Goal: Communication & Community: Answer question/provide support

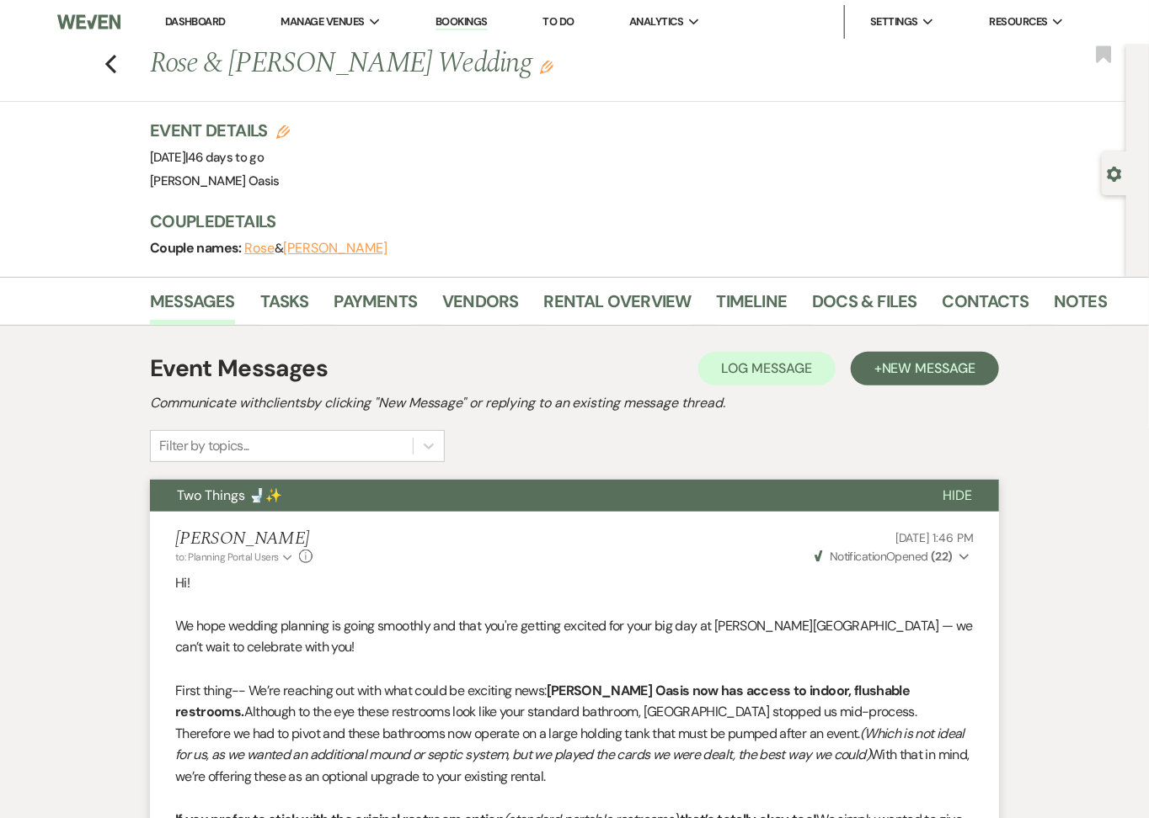
click at [185, 28] on link "Dashboard" at bounding box center [195, 21] width 61 height 14
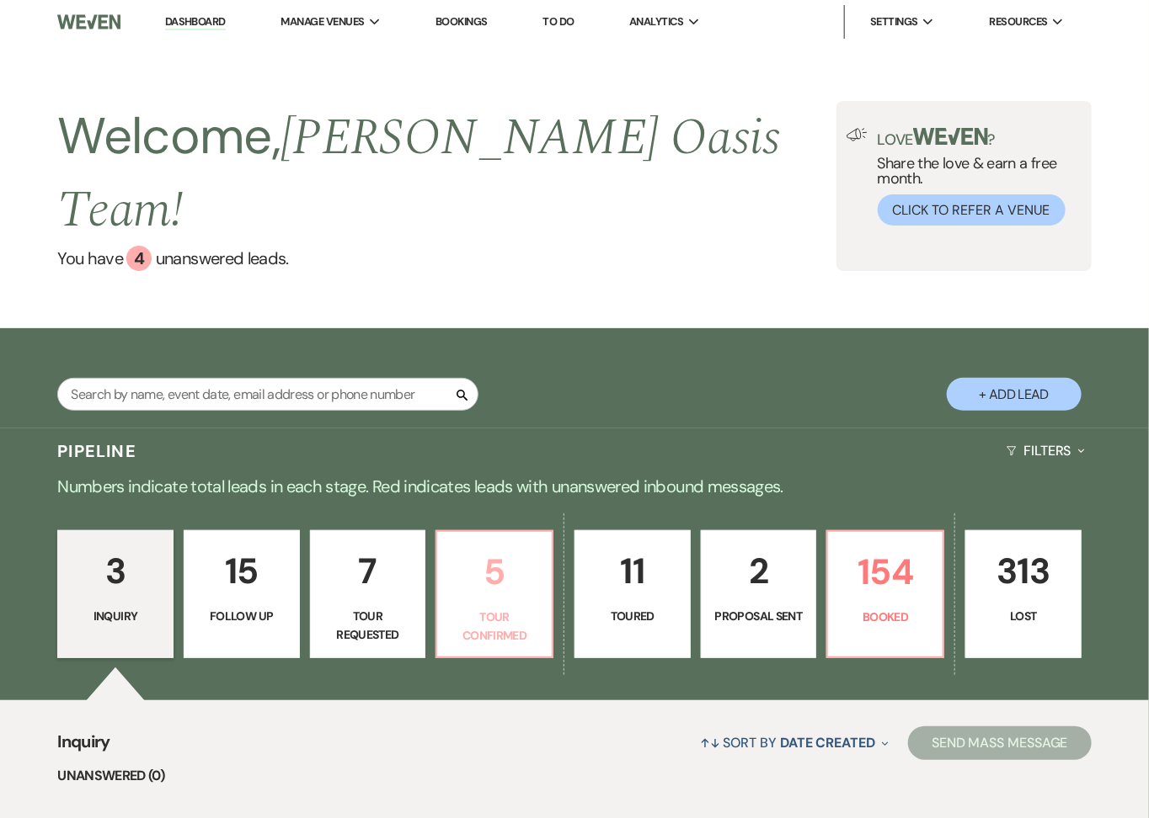
click at [517, 555] on p "5" at bounding box center [494, 572] width 94 height 56
select select "4"
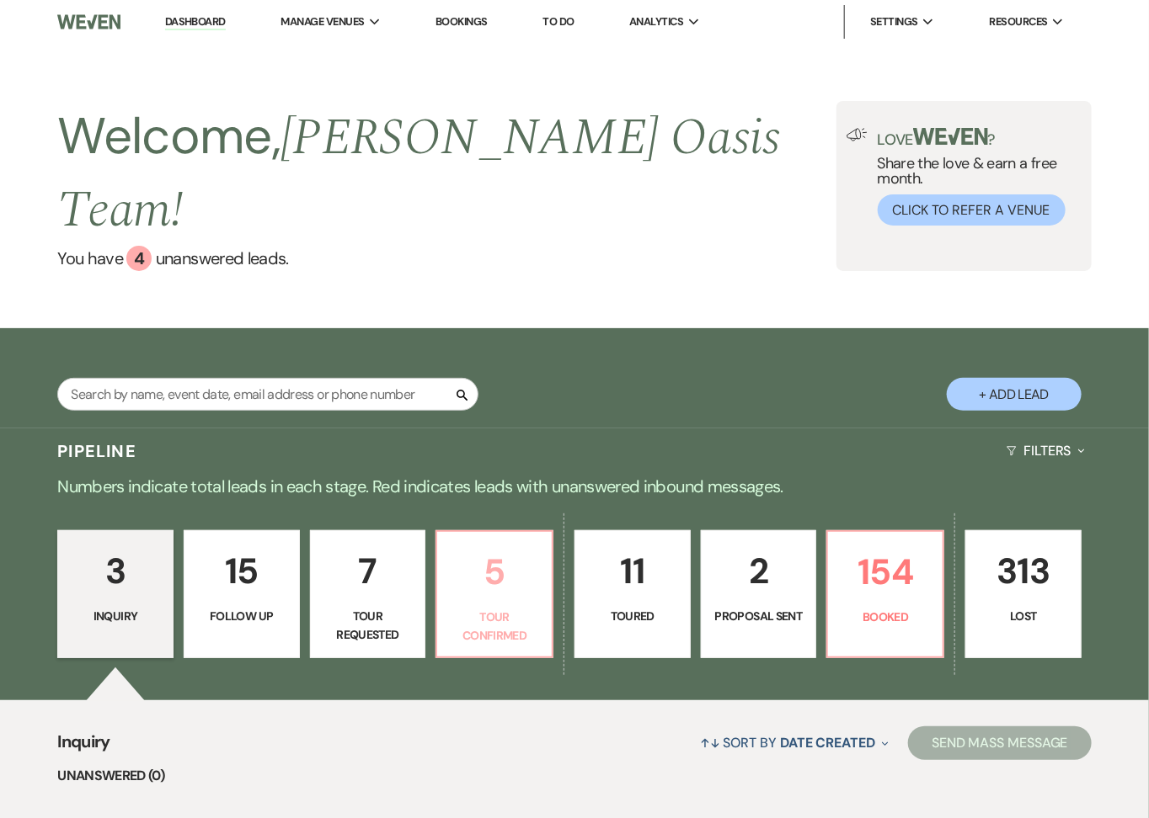
select select "4"
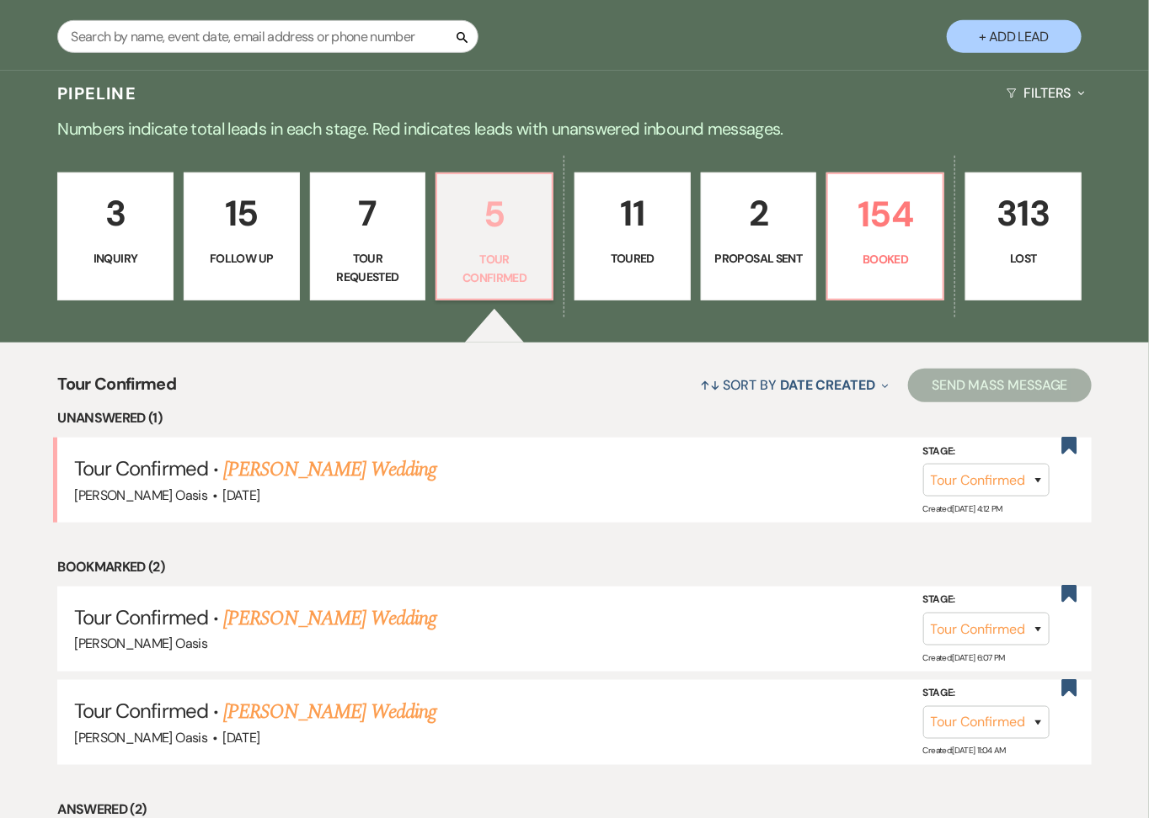
scroll to position [385, 0]
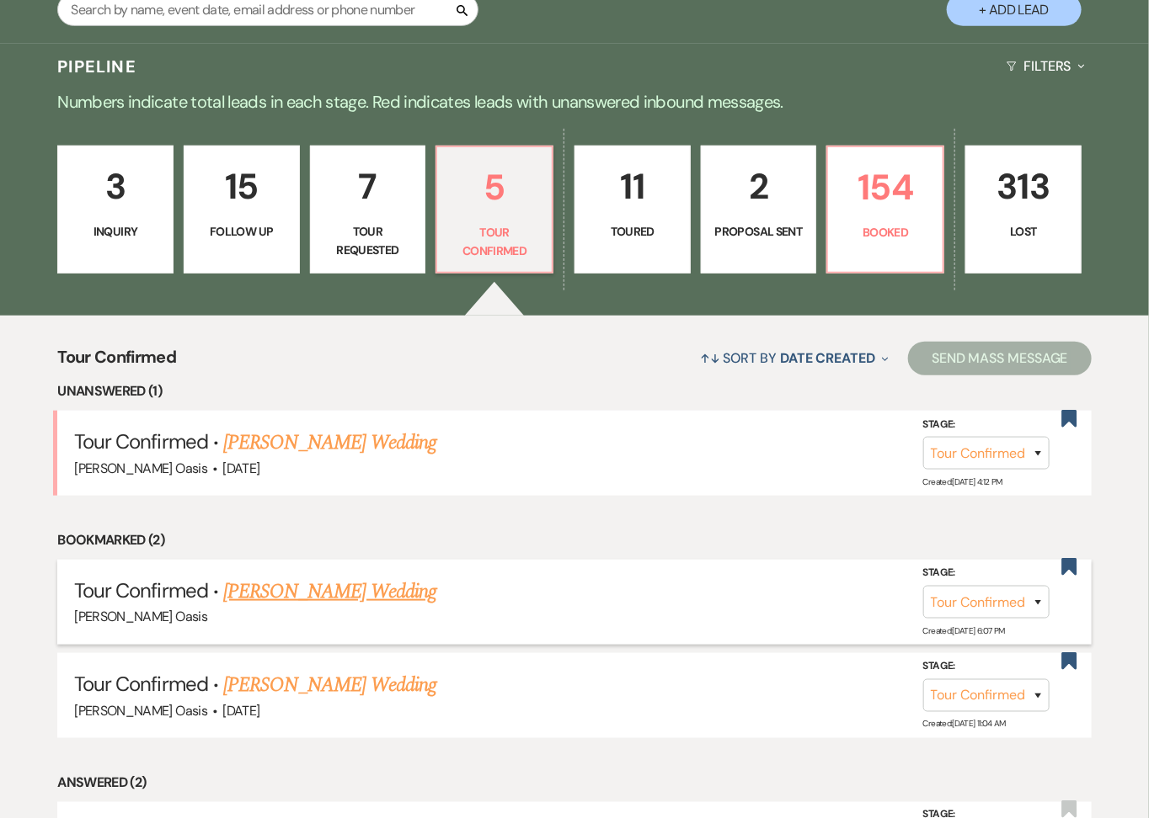
click at [358, 577] on link "[PERSON_NAME] Wedding" at bounding box center [329, 592] width 213 height 30
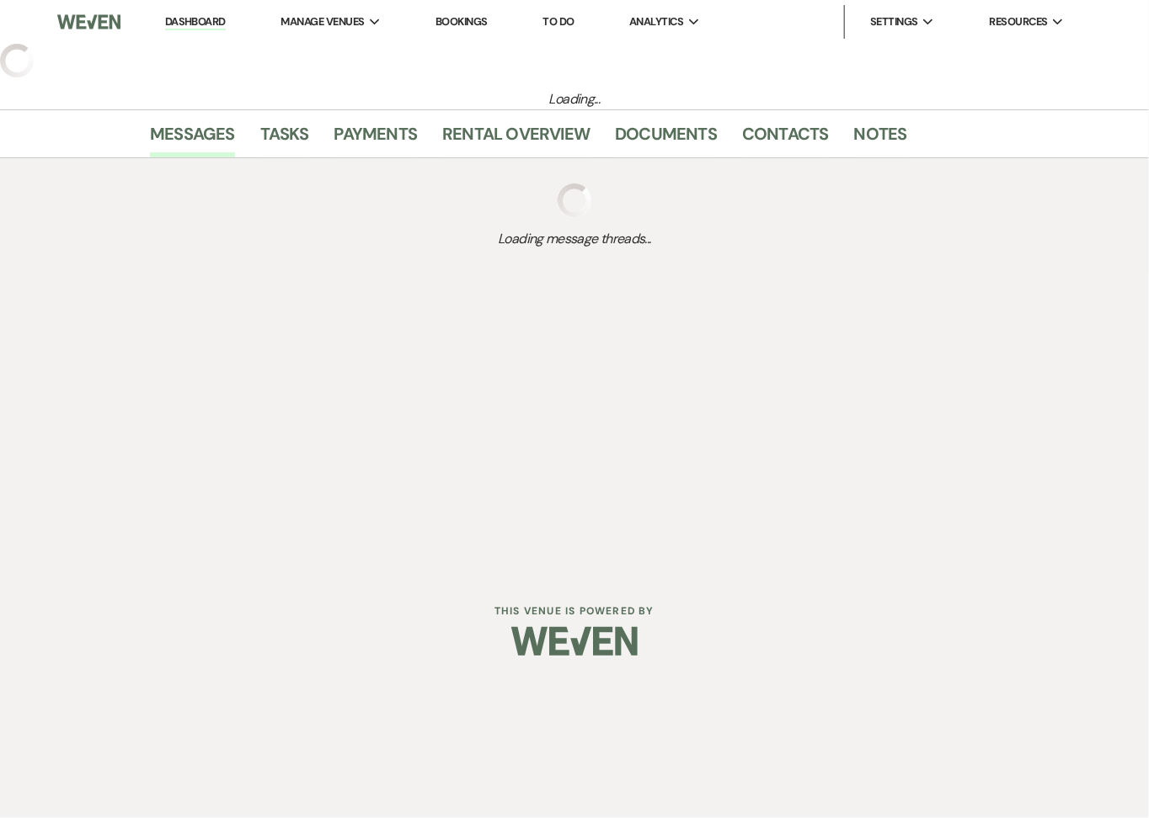
select select "4"
select select "5"
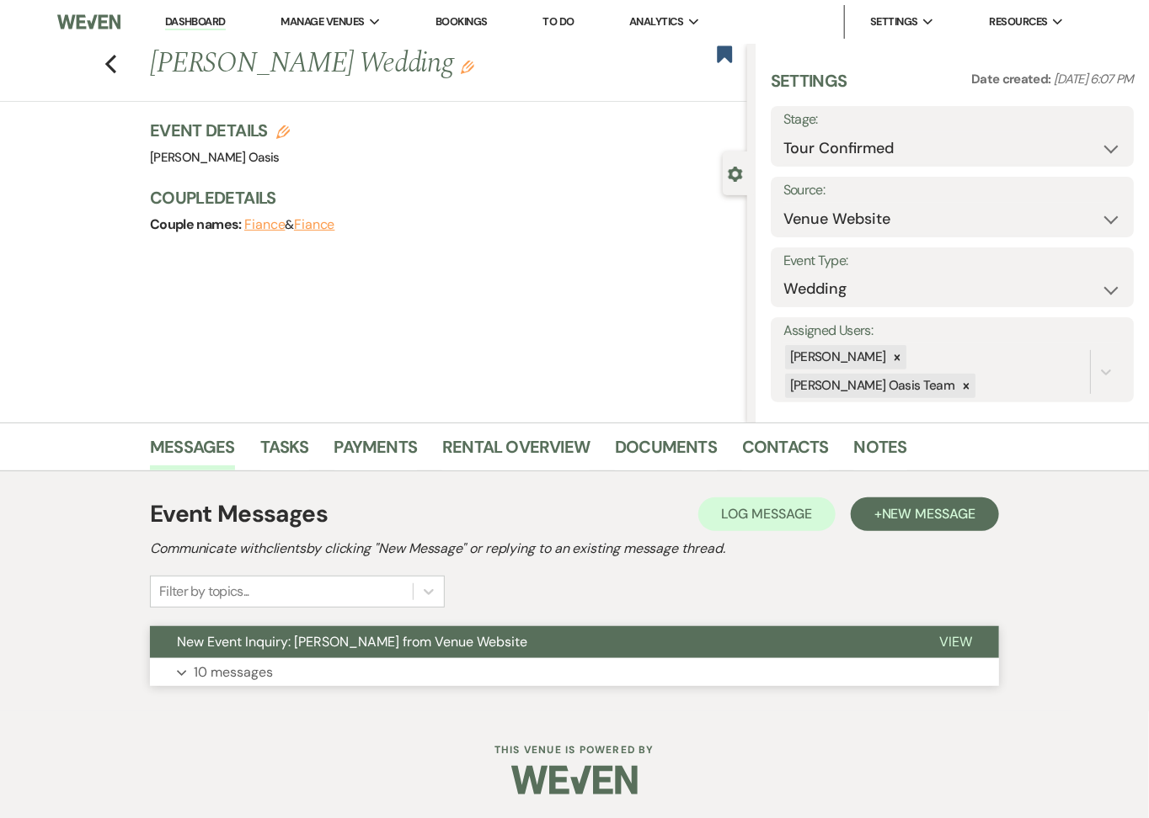
click at [343, 653] on button "New Event Inquiry: [PERSON_NAME] from Venue Website" at bounding box center [531, 642] width 762 height 32
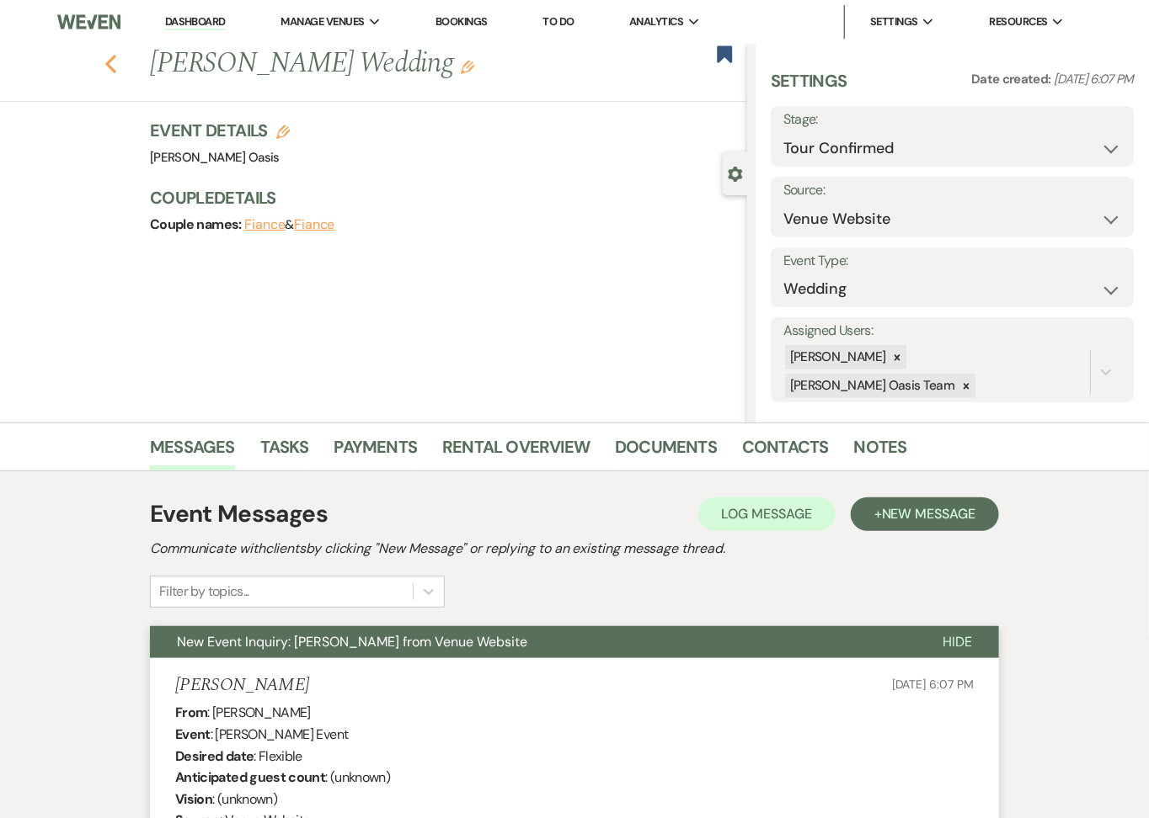
click at [108, 66] on use "button" at bounding box center [110, 64] width 11 height 19
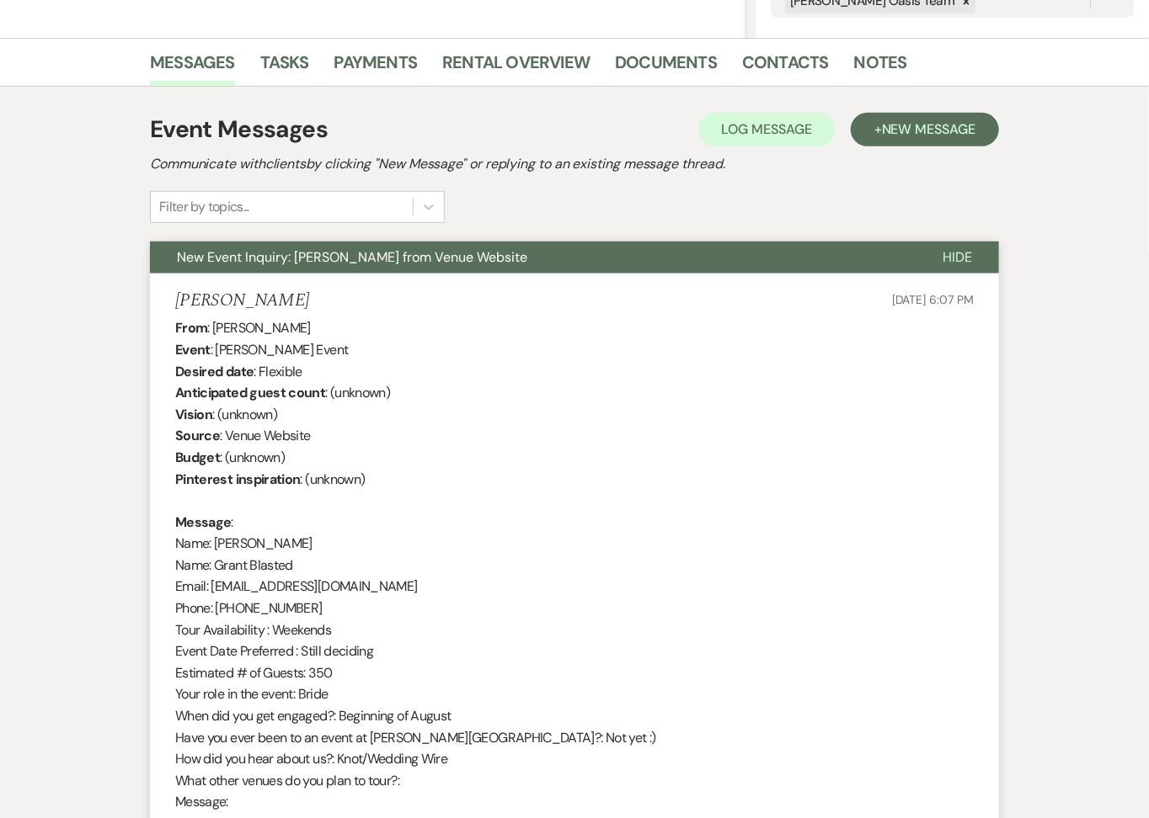
select select "4"
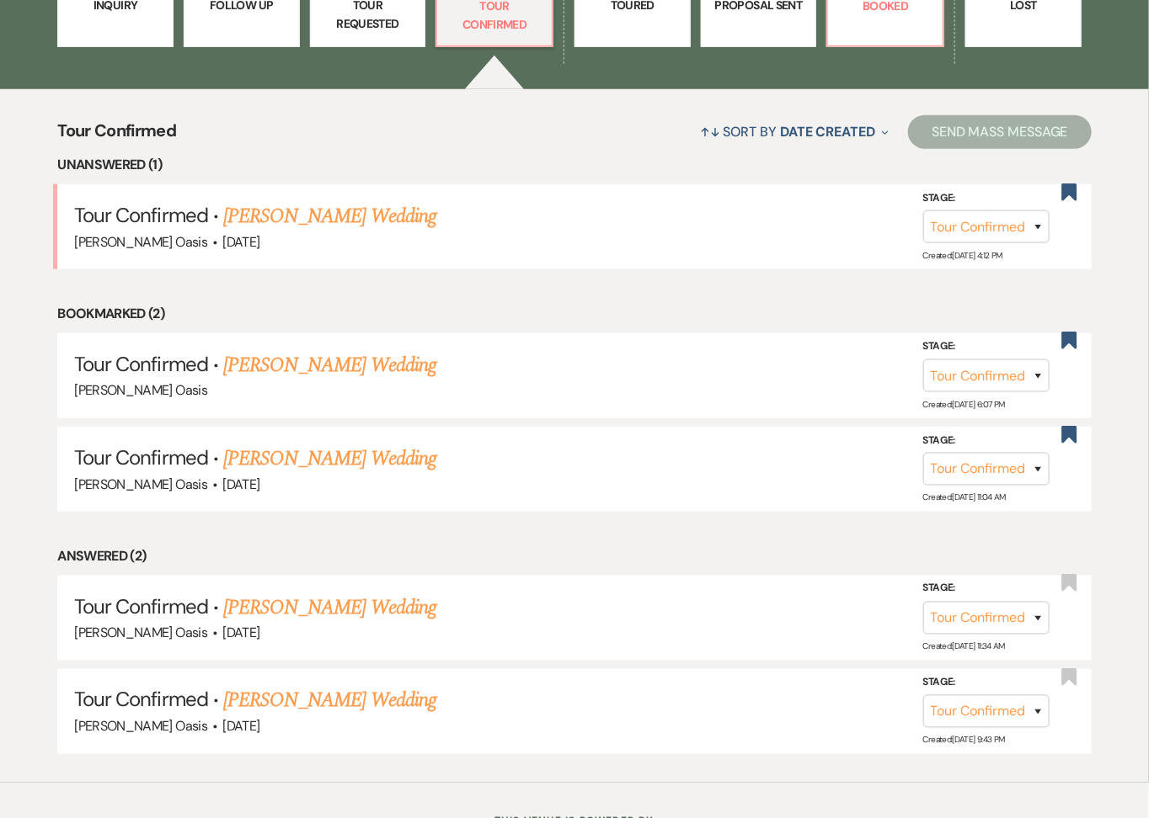
scroll to position [590, 0]
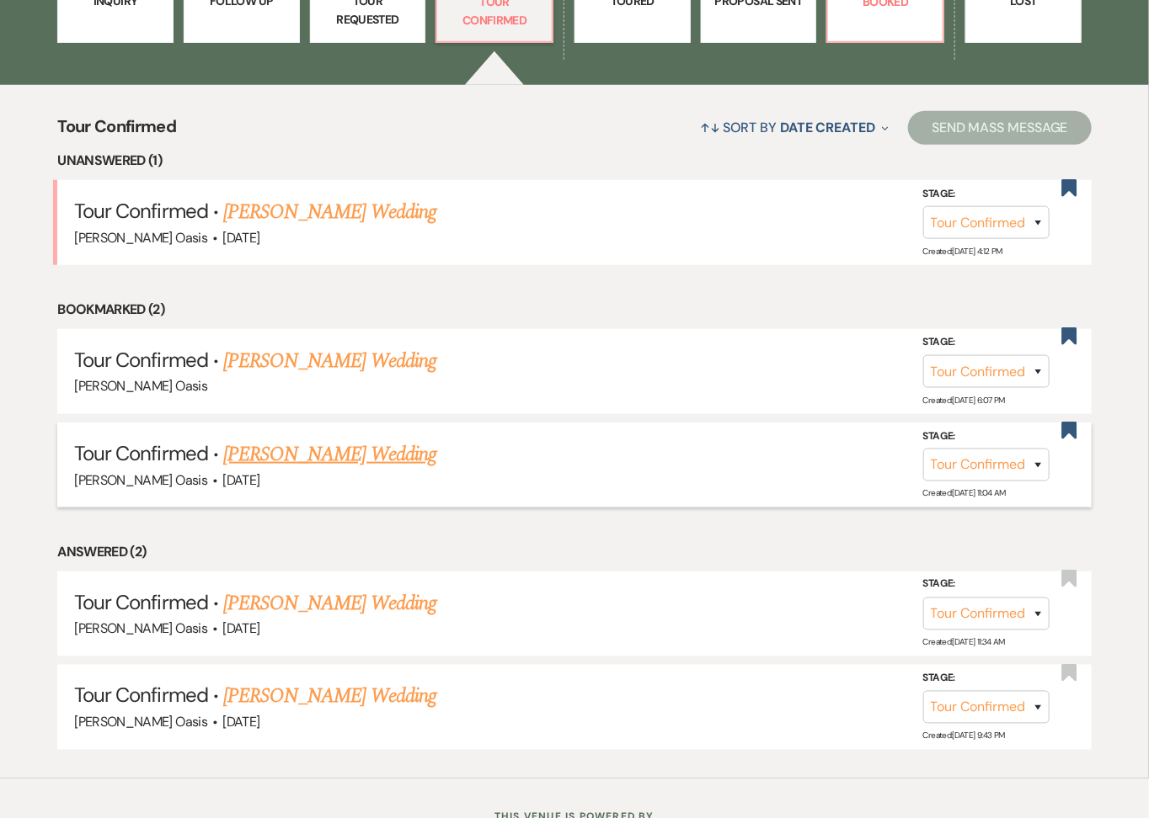
click at [375, 440] on link "[PERSON_NAME] Wedding" at bounding box center [329, 455] width 213 height 30
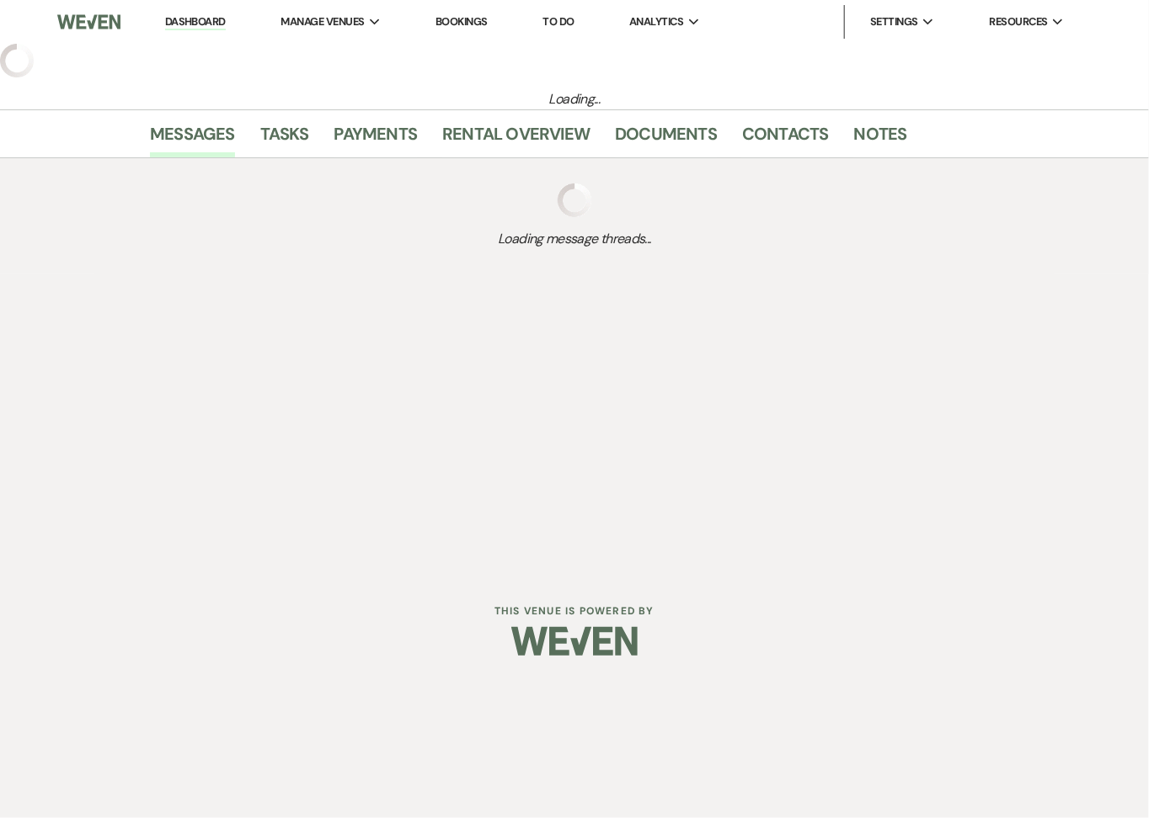
select select "4"
select select "5"
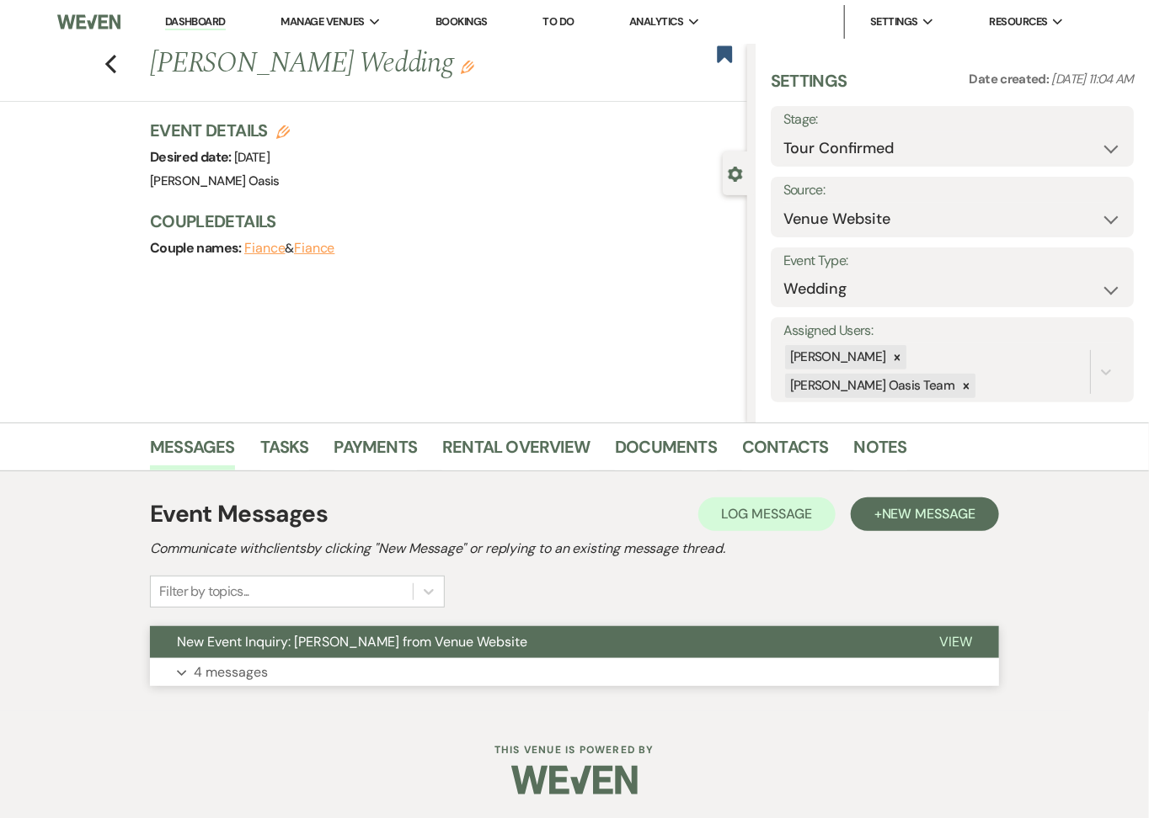
click at [404, 666] on button "Expand 4 messages" at bounding box center [574, 672] width 849 height 29
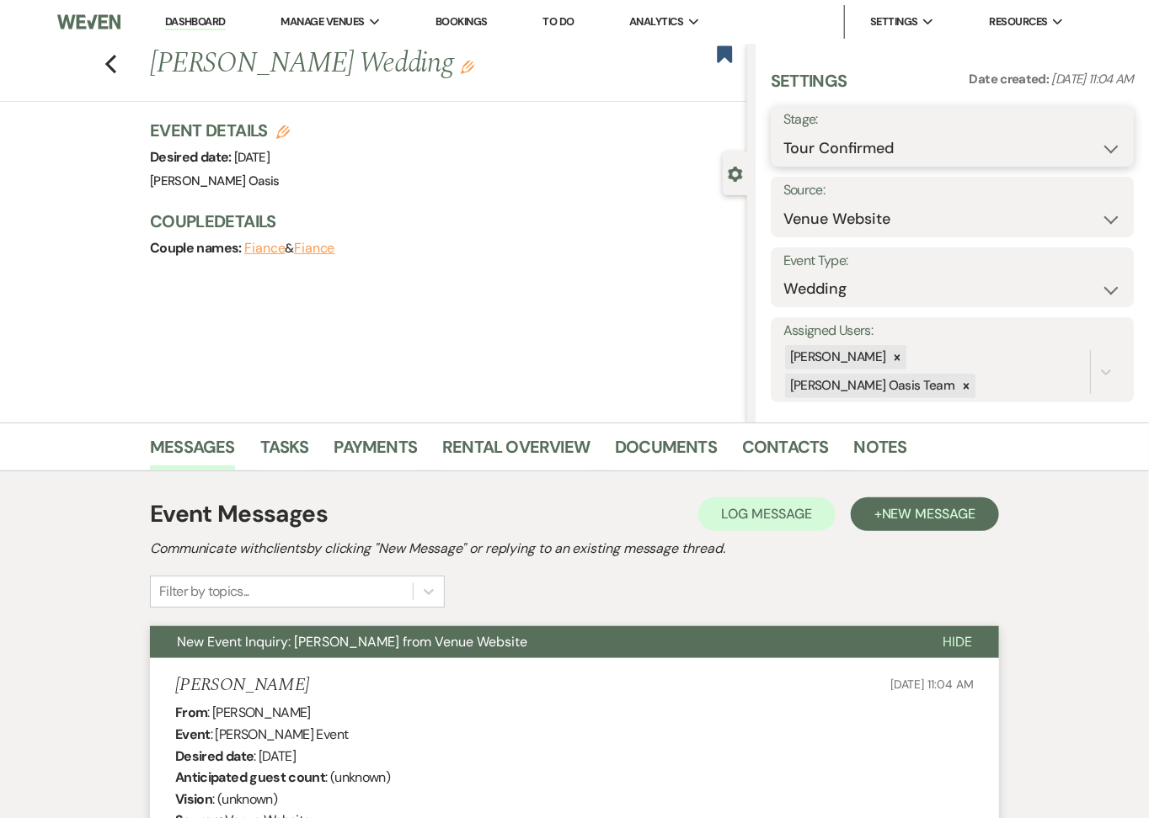
click at [877, 155] on select "Inquiry Follow Up Tour Requested Tour Confirmed Toured Proposal Sent Booked Lost" at bounding box center [952, 148] width 338 height 33
select select "5"
click at [783, 132] on select "Inquiry Follow Up Tour Requested Tour Confirmed Toured Proposal Sent Booked Lost" at bounding box center [952, 148] width 338 height 33
click at [1091, 131] on button "Save" at bounding box center [1096, 137] width 76 height 34
click at [208, 24] on link "Dashboard" at bounding box center [195, 22] width 61 height 16
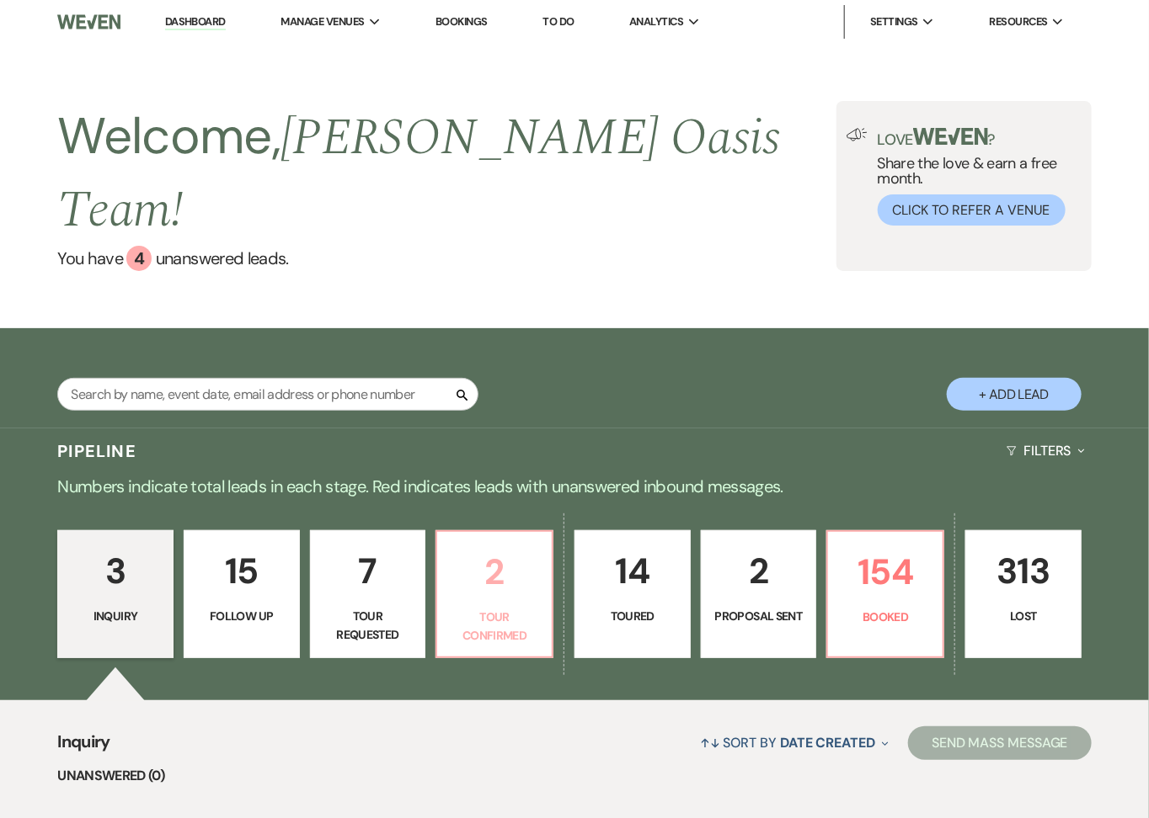
click at [504, 608] on p "Tour Confirmed" at bounding box center [494, 627] width 94 height 38
select select "4"
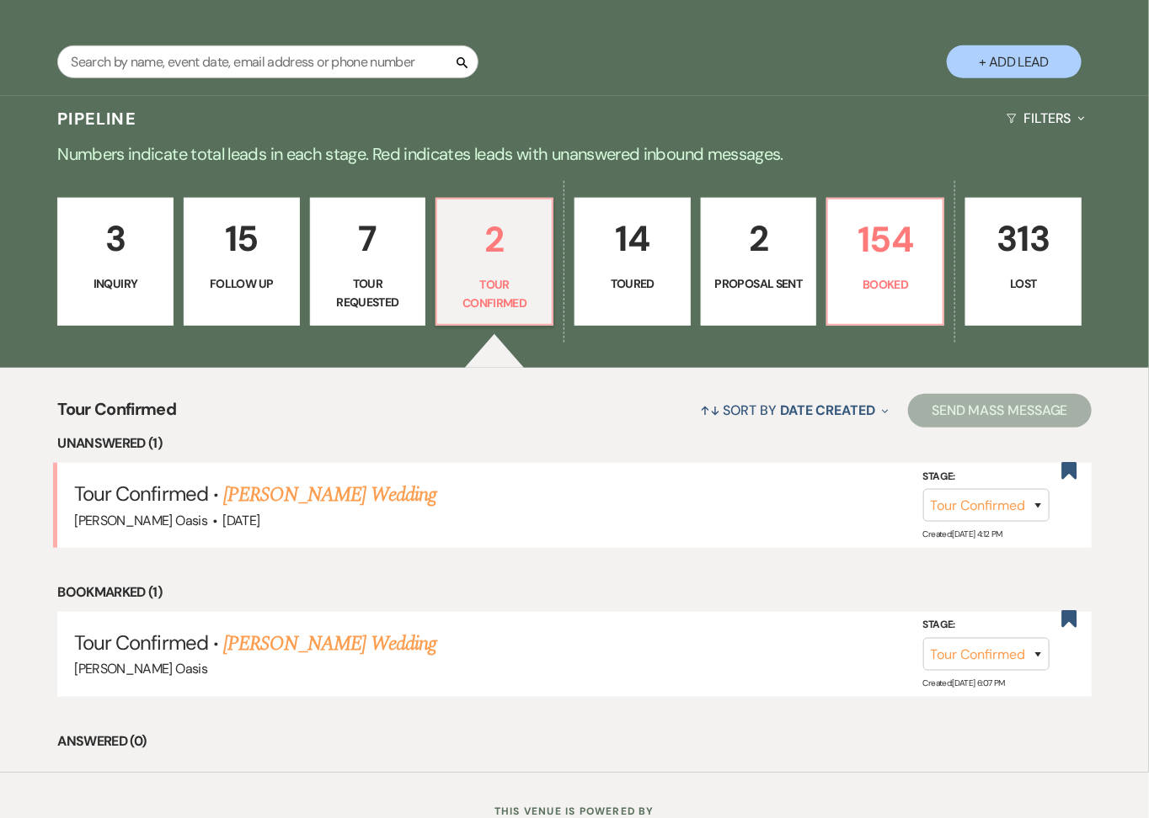
scroll to position [352, 0]
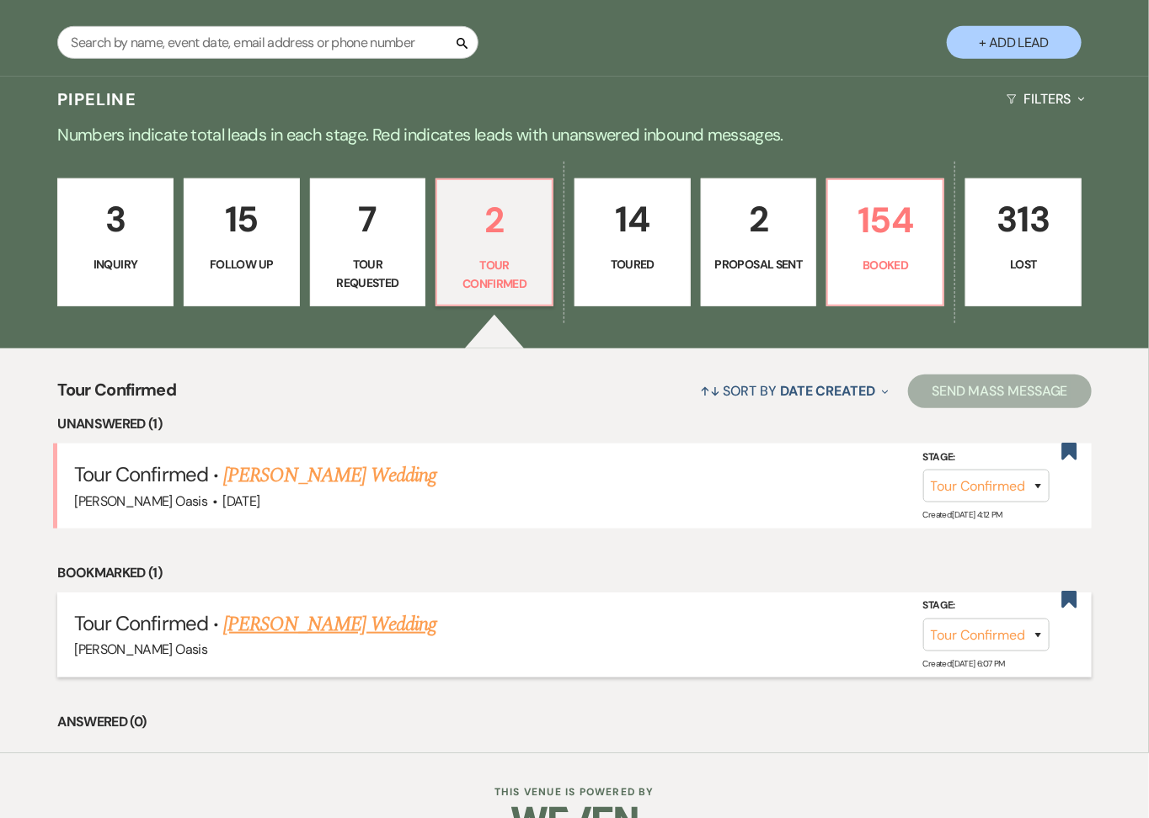
click at [289, 610] on link "[PERSON_NAME] Wedding" at bounding box center [329, 625] width 213 height 30
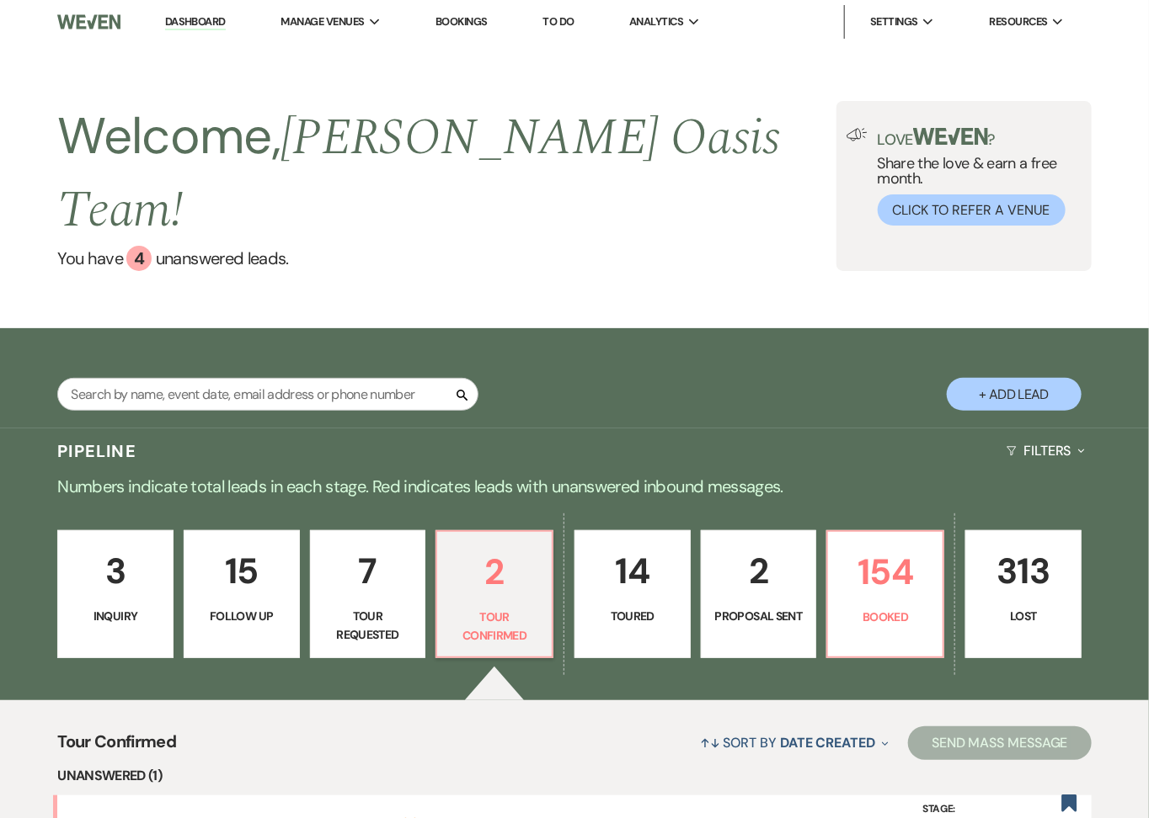
select select "4"
select select "5"
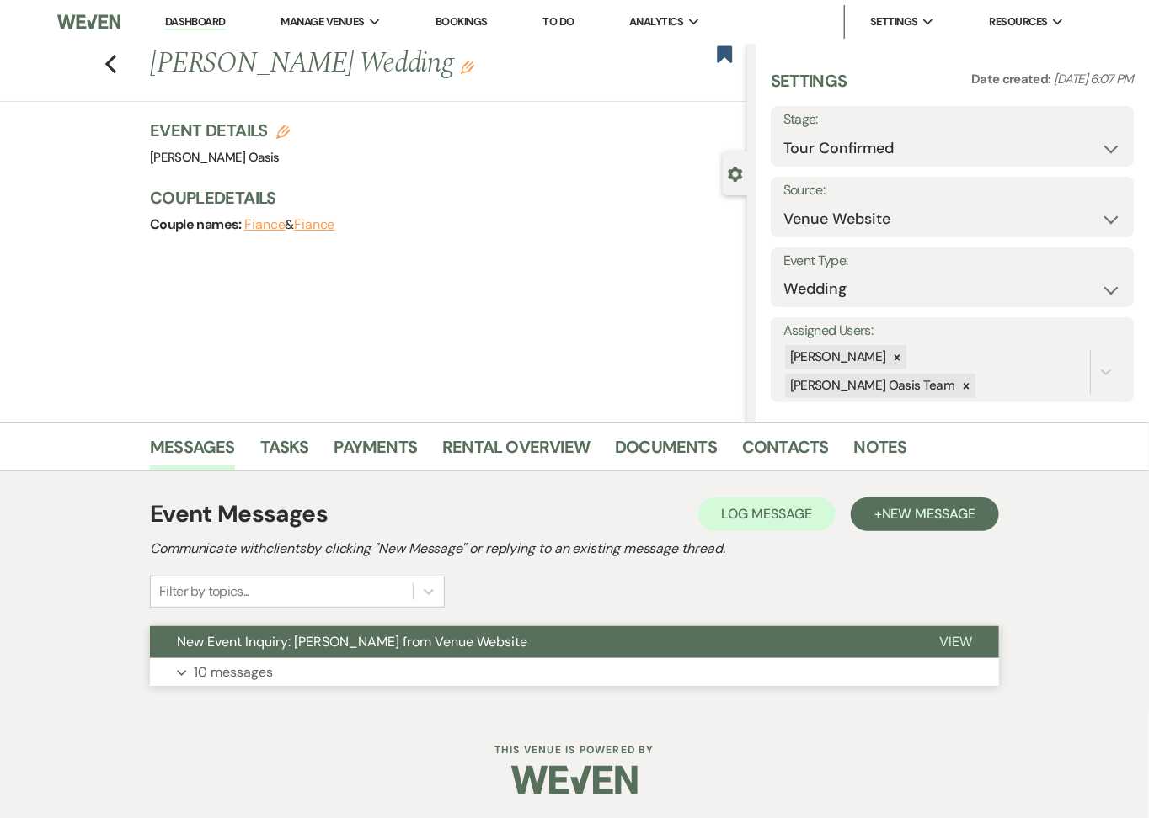
click at [278, 640] on span "New Event Inquiry: [PERSON_NAME] from Venue Website" at bounding box center [352, 642] width 350 height 18
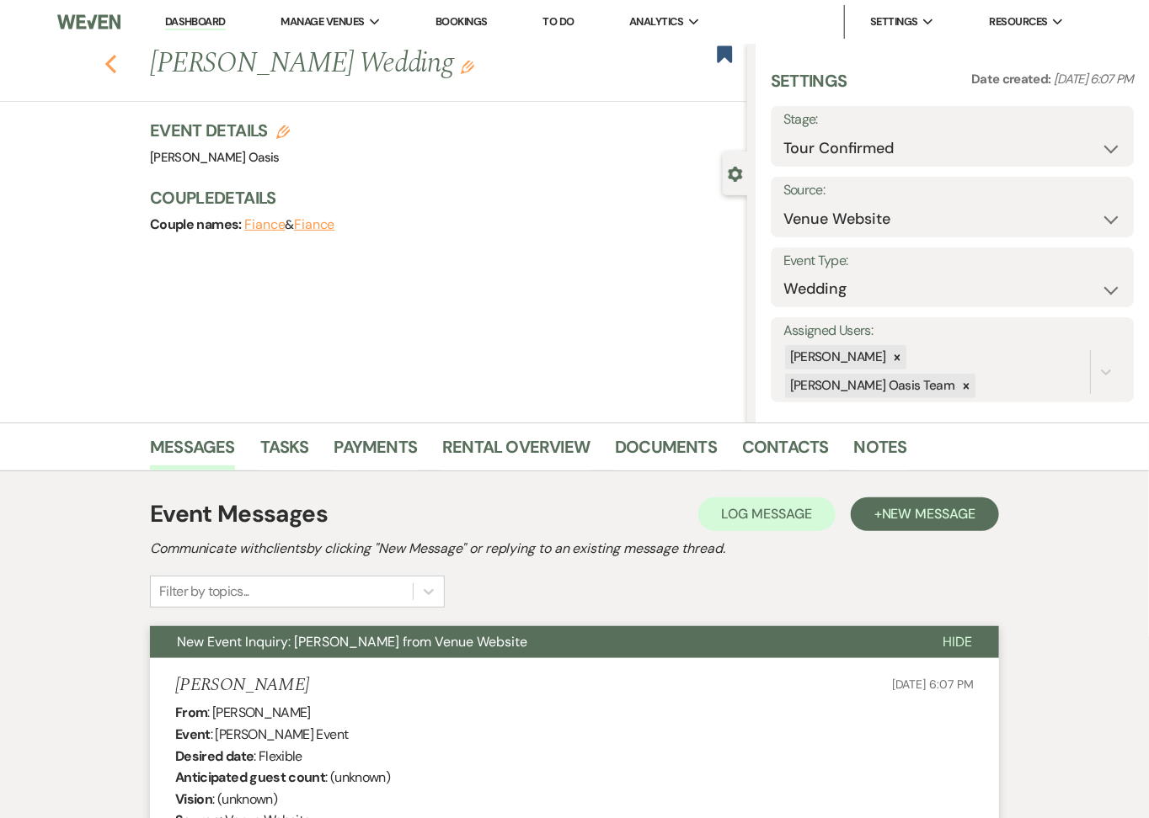
click at [114, 63] on icon "Previous" at bounding box center [110, 64] width 13 height 20
select select "4"
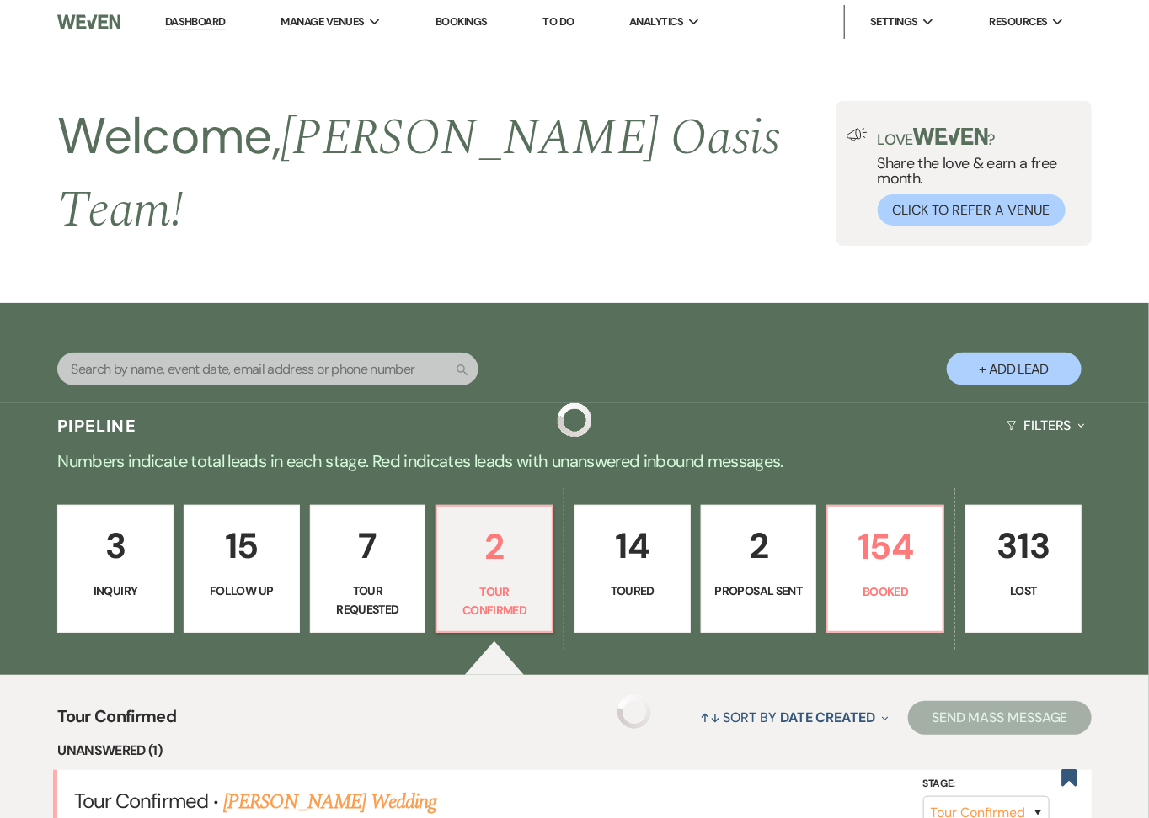
scroll to position [352, 0]
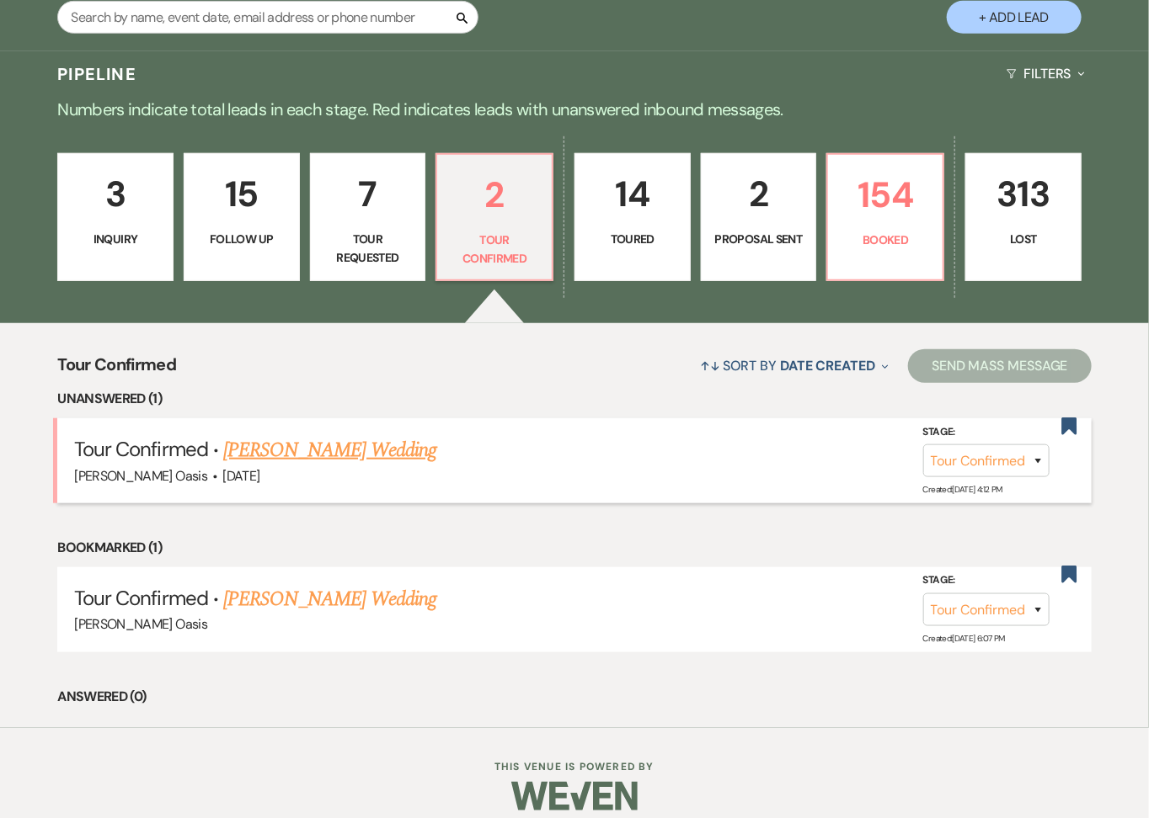
click at [374, 439] on link "[PERSON_NAME] Wedding" at bounding box center [329, 450] width 213 height 30
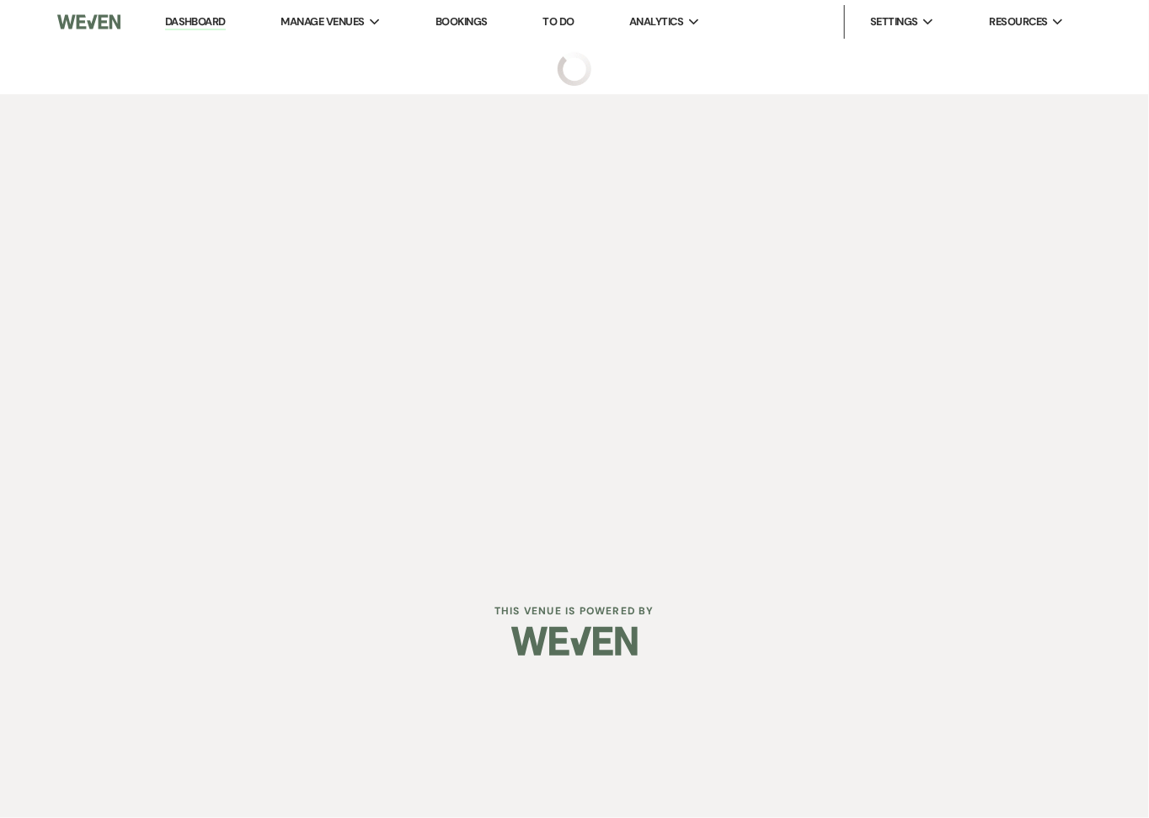
select select "4"
select select "5"
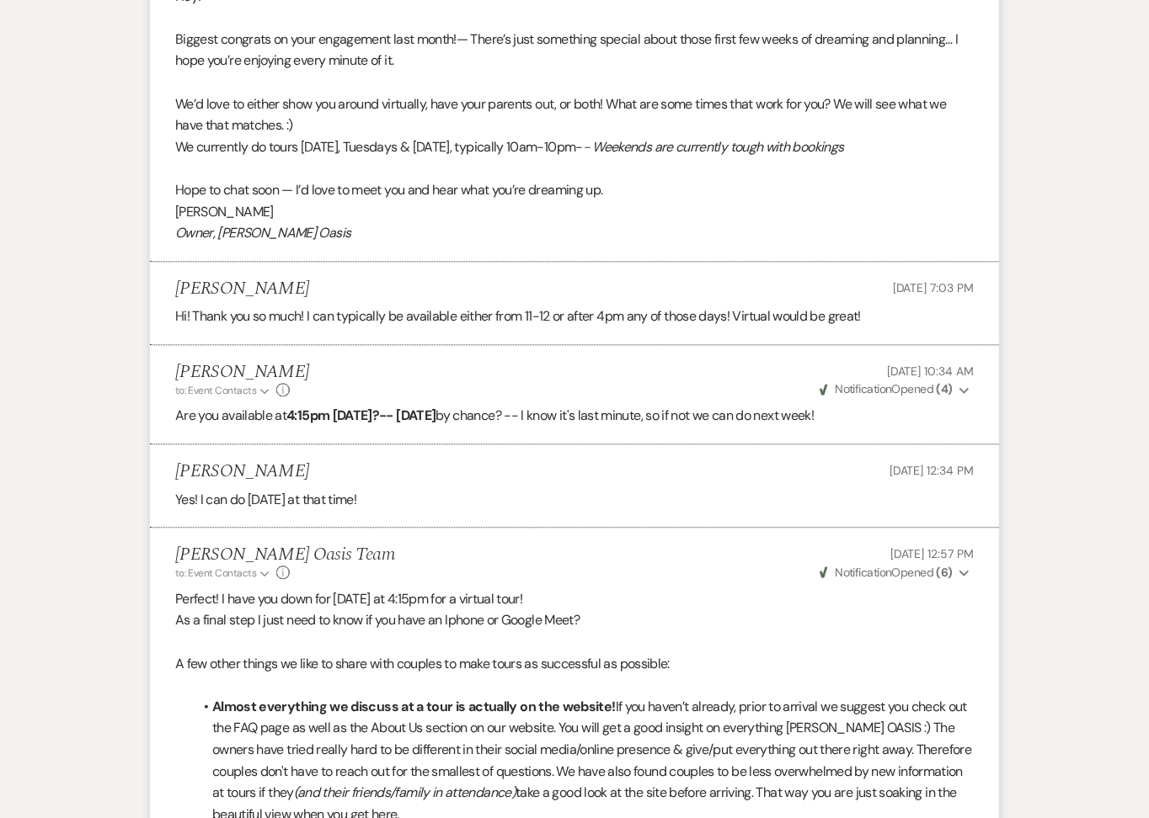
scroll to position [1886, 0]
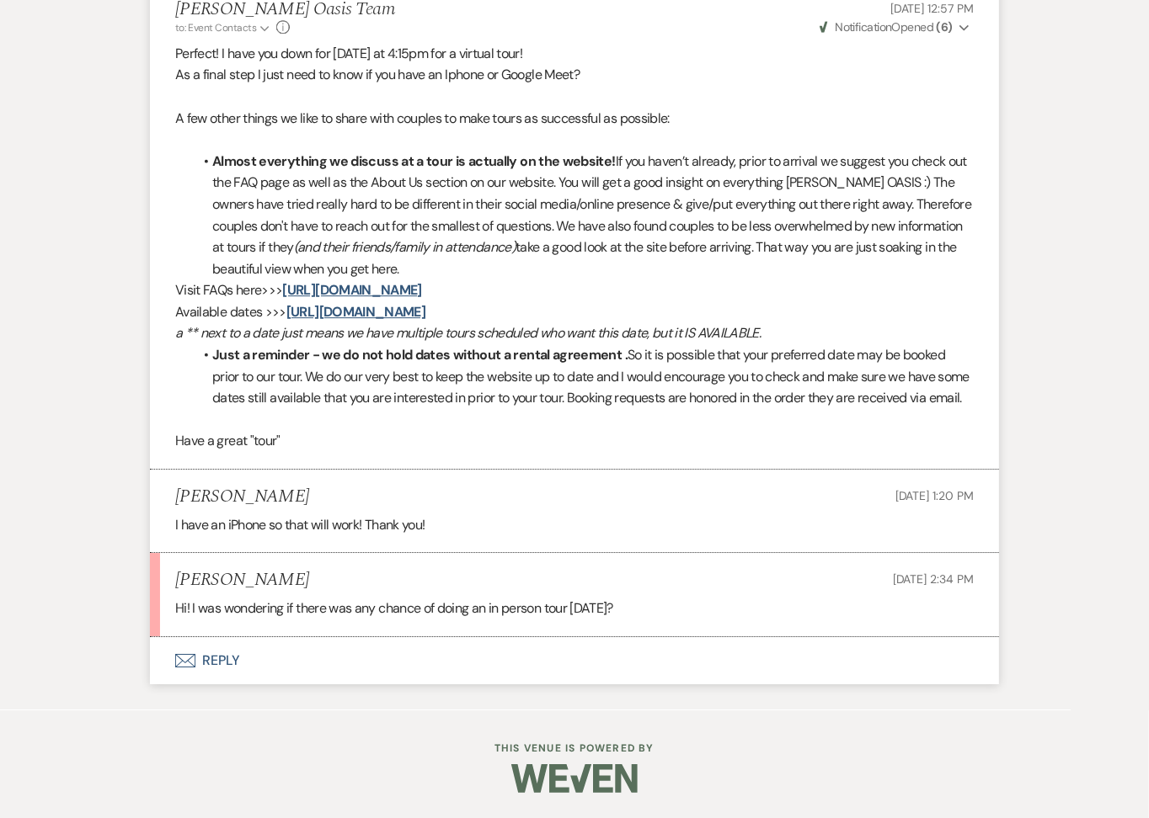
click at [478, 665] on button "Envelope Reply" at bounding box center [574, 660] width 849 height 47
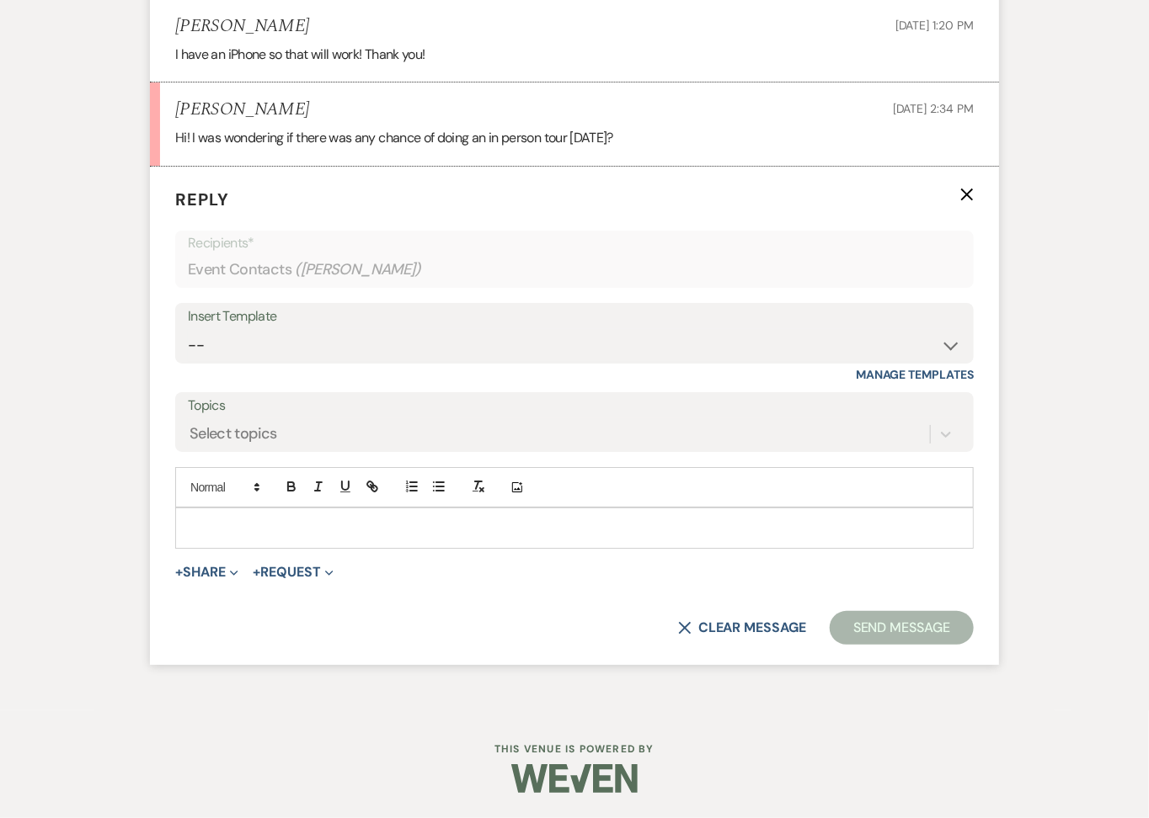
scroll to position [2365, 0]
click at [486, 543] on div at bounding box center [574, 528] width 797 height 39
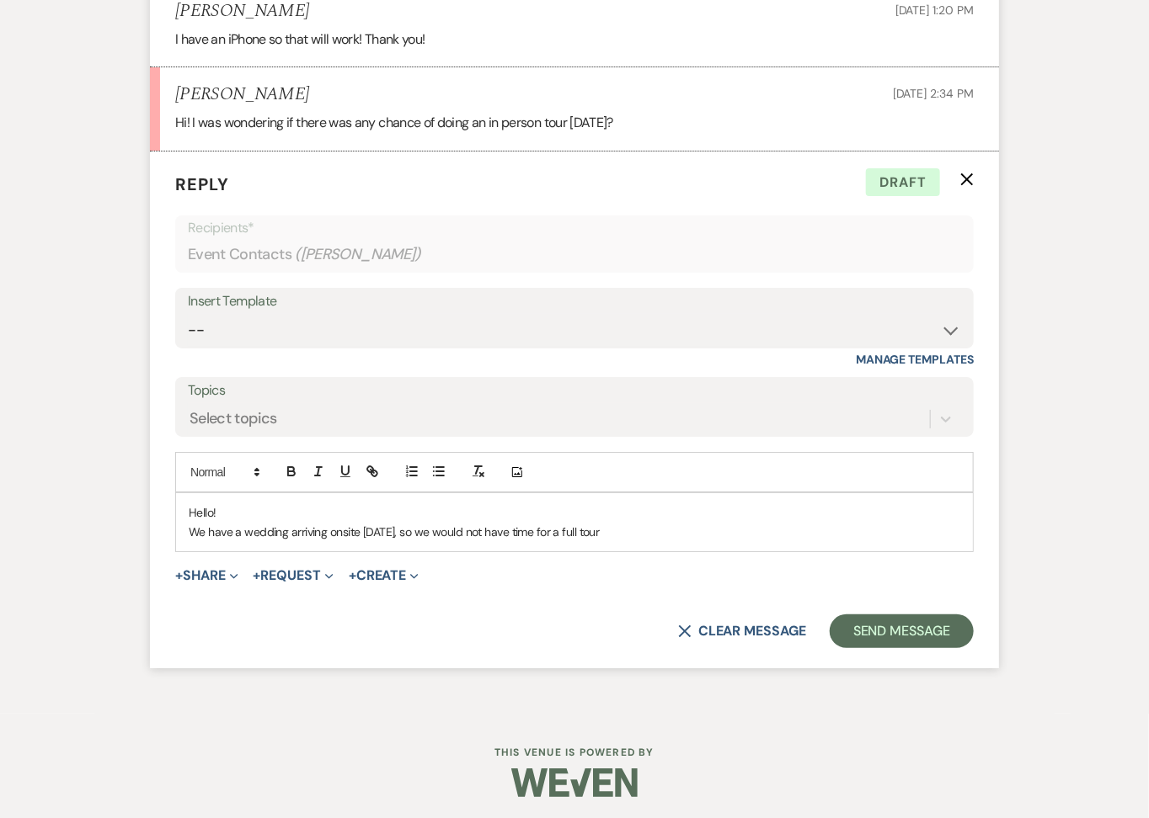
click at [379, 541] on p "We have a wedding arriving onsite [DATE], so we would not have time for a full …" at bounding box center [574, 532] width 771 height 19
click at [444, 541] on p "We have a wedding arriving onsite [DATE], so we would not have time for a full …" at bounding box center [574, 532] width 771 height 19
click at [642, 541] on p "We have a wedding arriving onsite [DATE], so they would not have time for a ful…" at bounding box center [574, 532] width 771 height 19
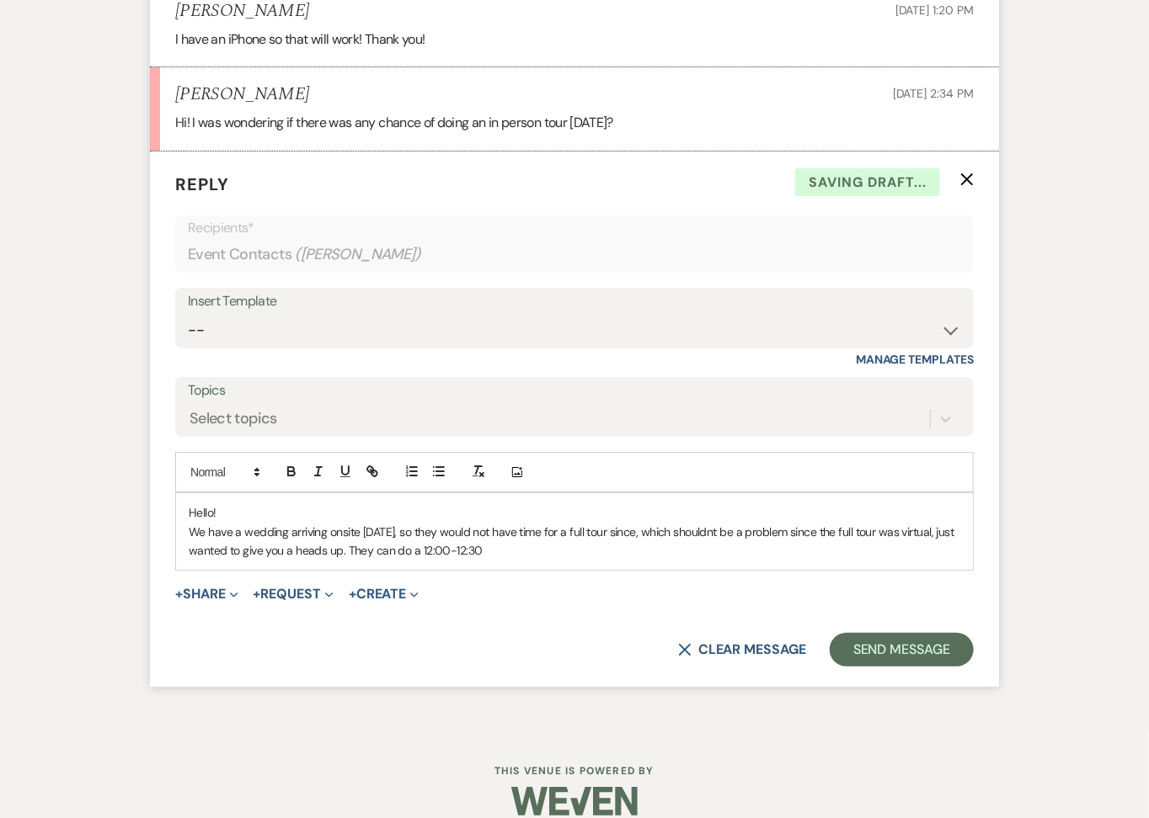
click at [436, 561] on p "We have a wedding arriving onsite [DATE], so they would not have time for a ful…" at bounding box center [574, 542] width 771 height 38
drag, startPoint x: 609, startPoint y: 564, endPoint x: 530, endPoint y: 565, distance: 79.2
click at [530, 561] on p "We have a wedding arriving onsite [DATE], so they would not have time for a ful…" at bounding box center [574, 542] width 771 height 38
click at [562, 560] on p "We have a wedding arriving onsite [DATE], so they would not have time for a ful…" at bounding box center [574, 542] width 771 height 38
click at [700, 570] on div "Hello! We have a wedding arriving onsite [DATE], so they would not have time fo…" at bounding box center [574, 531] width 797 height 77
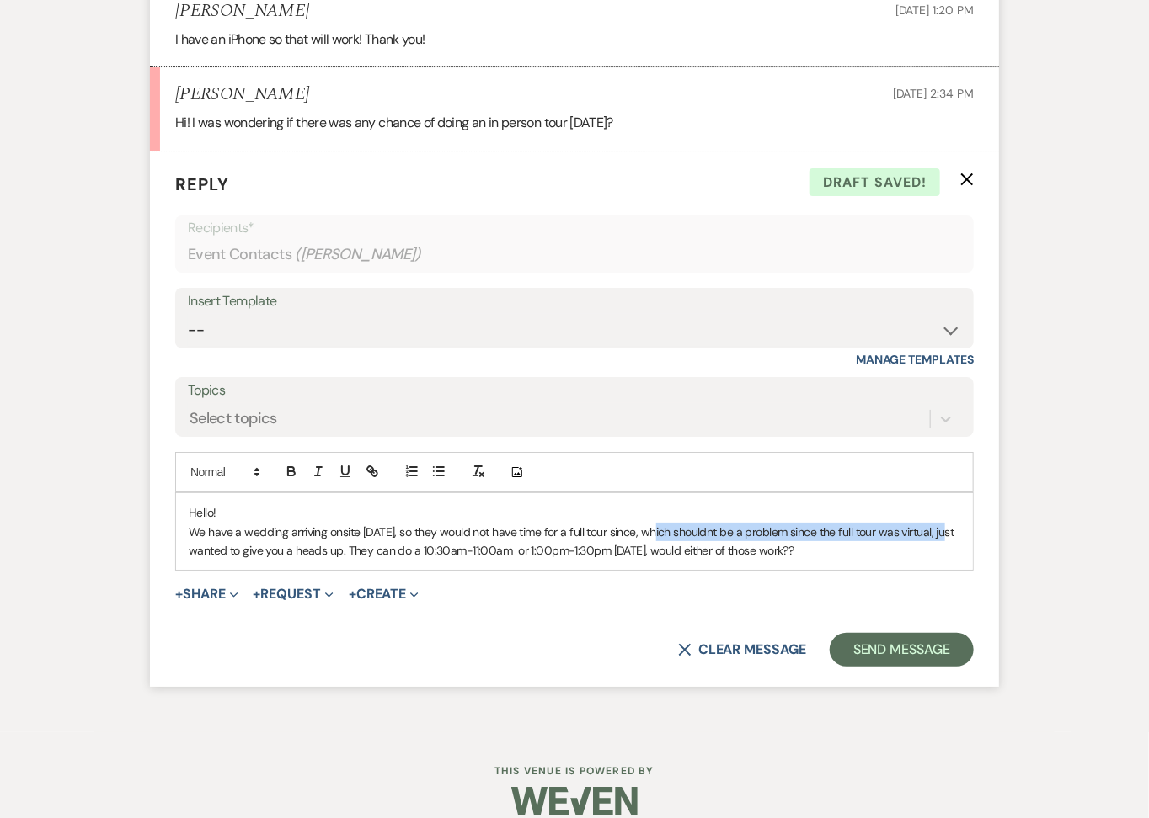
drag, startPoint x: 650, startPoint y: 543, endPoint x: 948, endPoint y: 541, distance: 298.1
click at [948, 541] on p "We have a wedding arriving onsite [DATE], so they would not have time for a ful…" at bounding box center [574, 542] width 771 height 38
click at [632, 561] on p "We have a wedding arriving onsite [DATE], so they would not have time for a ful…" at bounding box center [574, 542] width 771 height 38
click at [189, 561] on p "We have a wedding arriving onsite [DATE], so they would not have time for a ful…" at bounding box center [574, 542] width 771 height 38
click at [874, 561] on p "We have a wedding arriving onsite [DATE], so they would not have time for a ful…" at bounding box center [574, 542] width 771 height 38
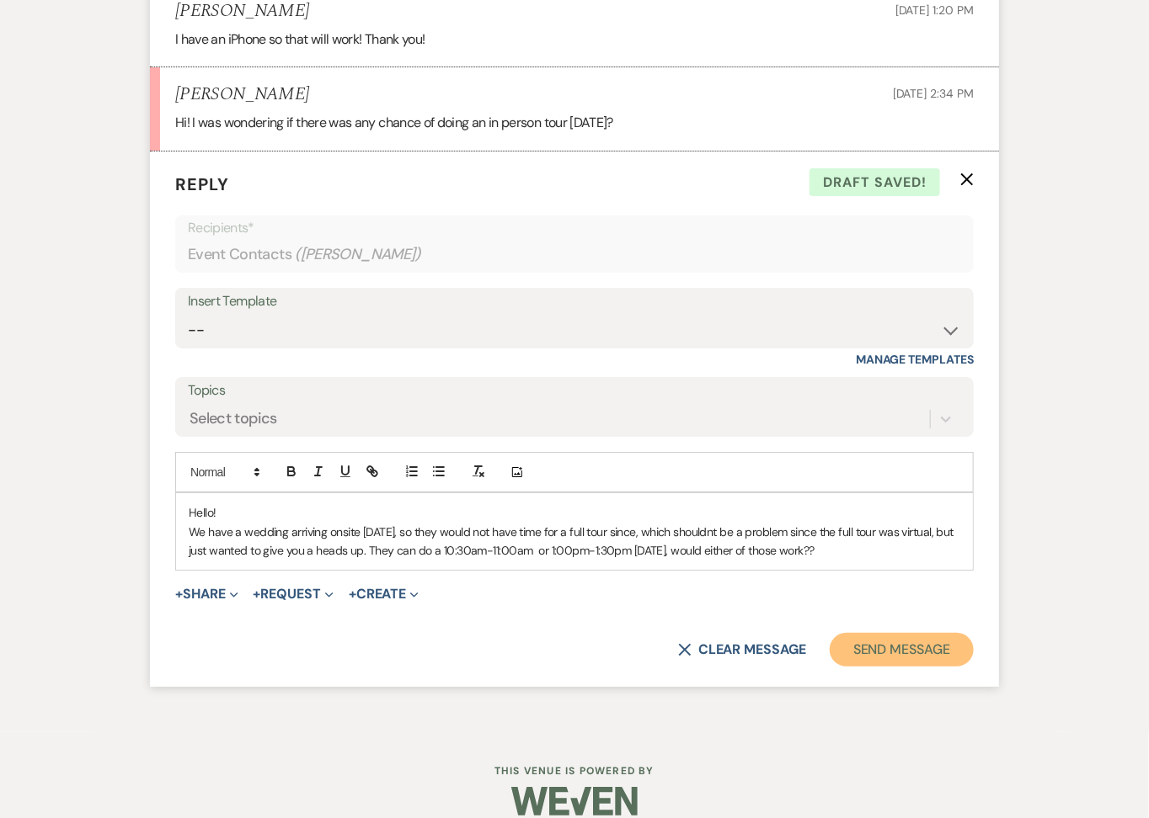
click at [935, 667] on button "Send Message" at bounding box center [901, 650] width 144 height 34
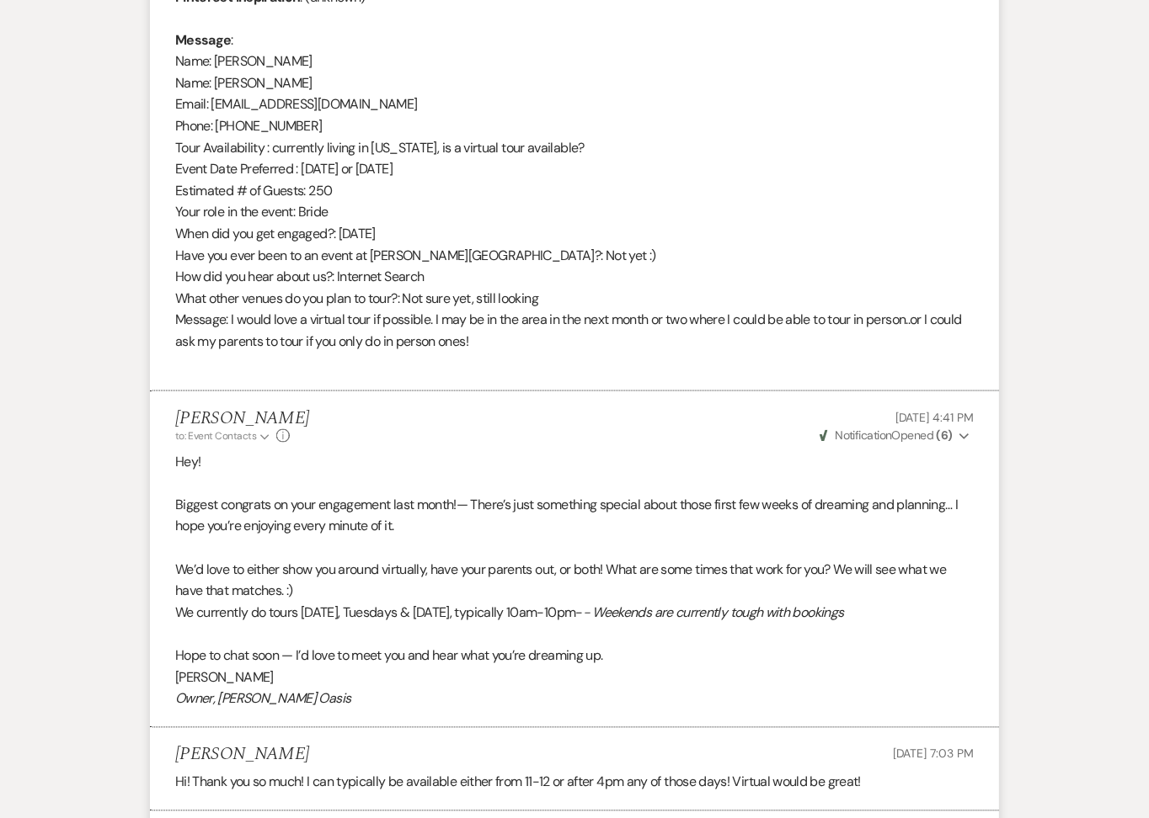
scroll to position [0, 0]
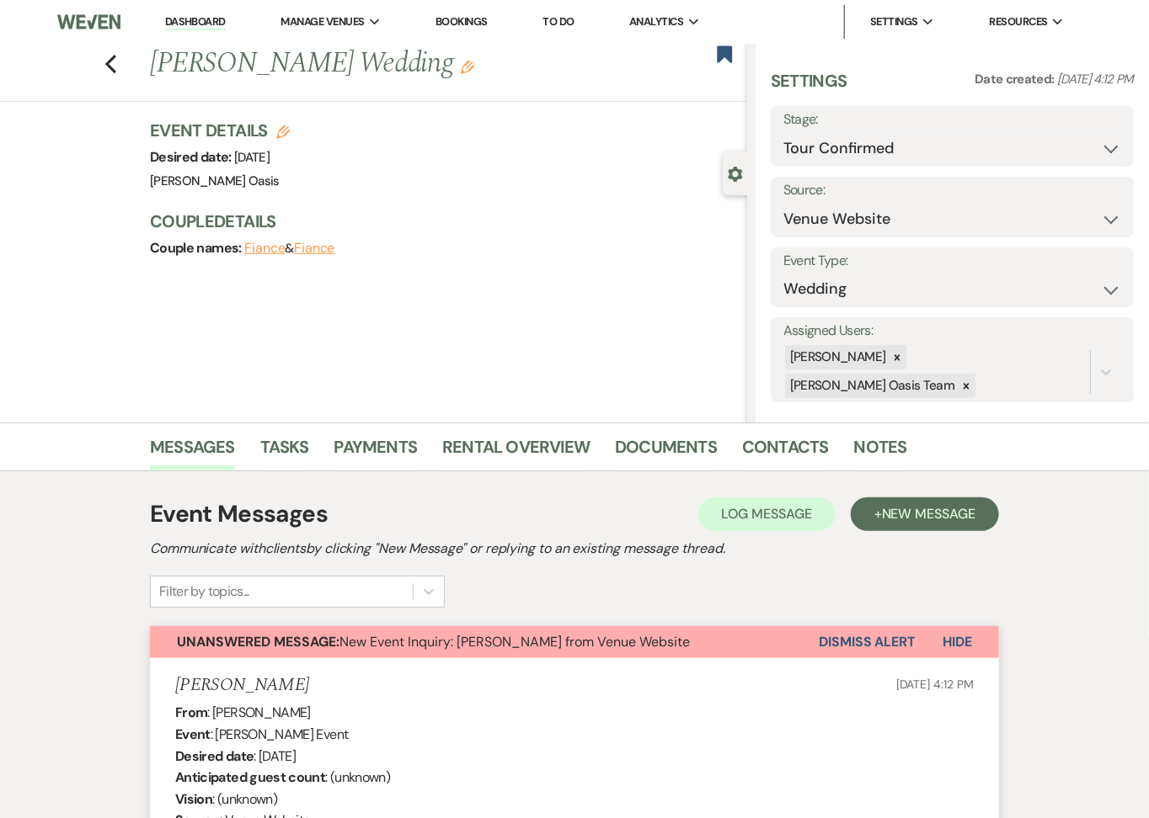
click at [195, 16] on link "Dashboard" at bounding box center [195, 22] width 61 height 16
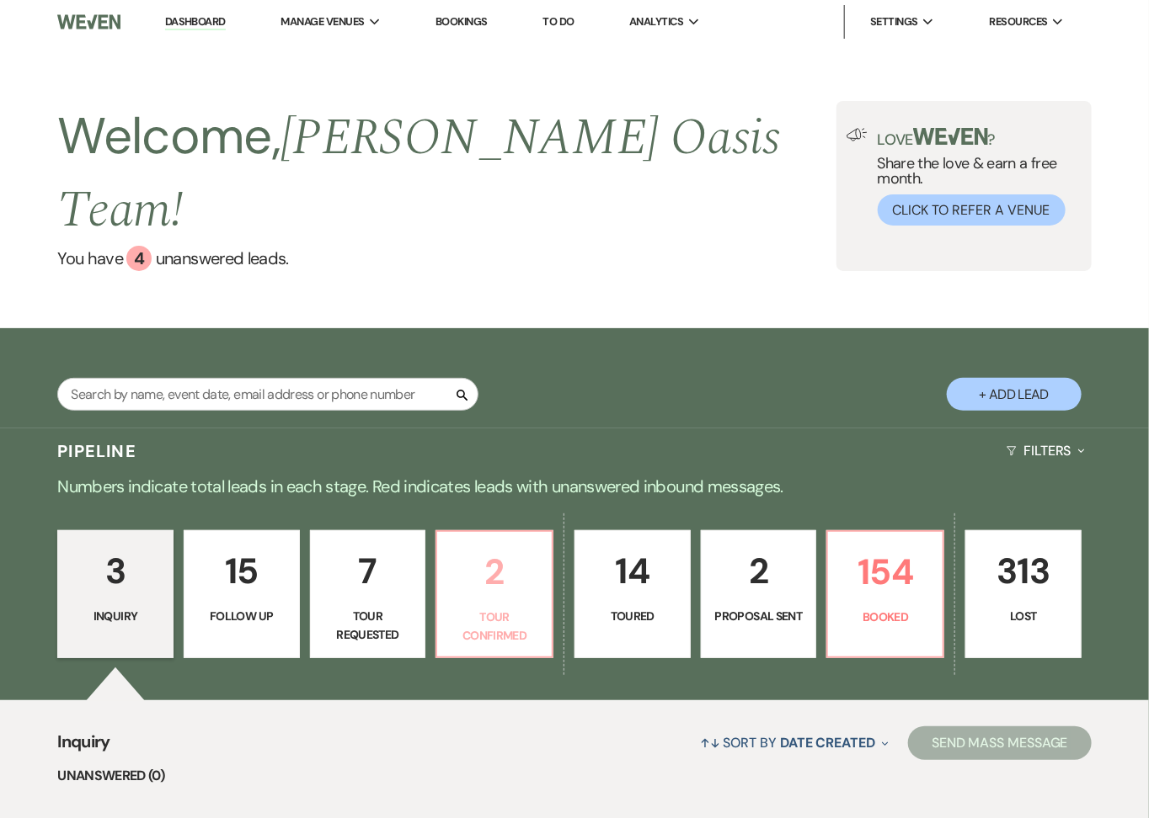
click at [529, 608] on p "Tour Confirmed" at bounding box center [494, 627] width 94 height 38
select select "4"
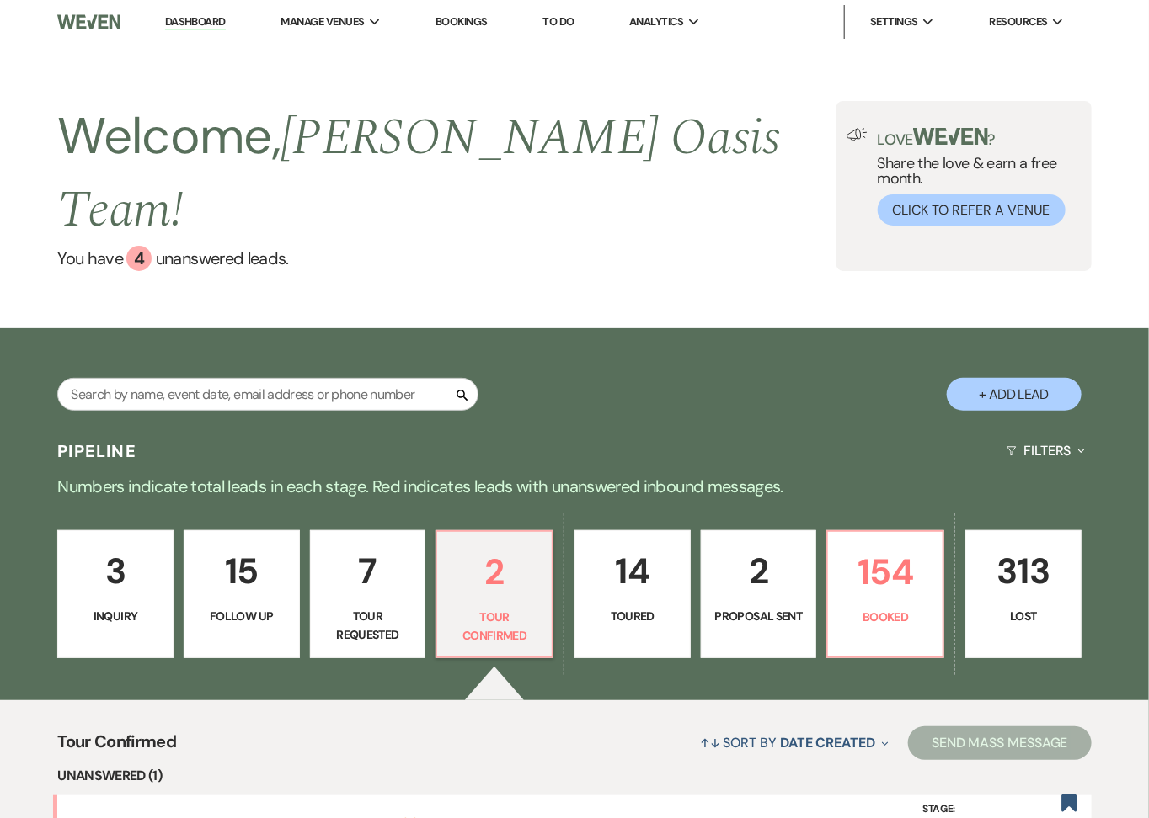
scroll to position [352, 0]
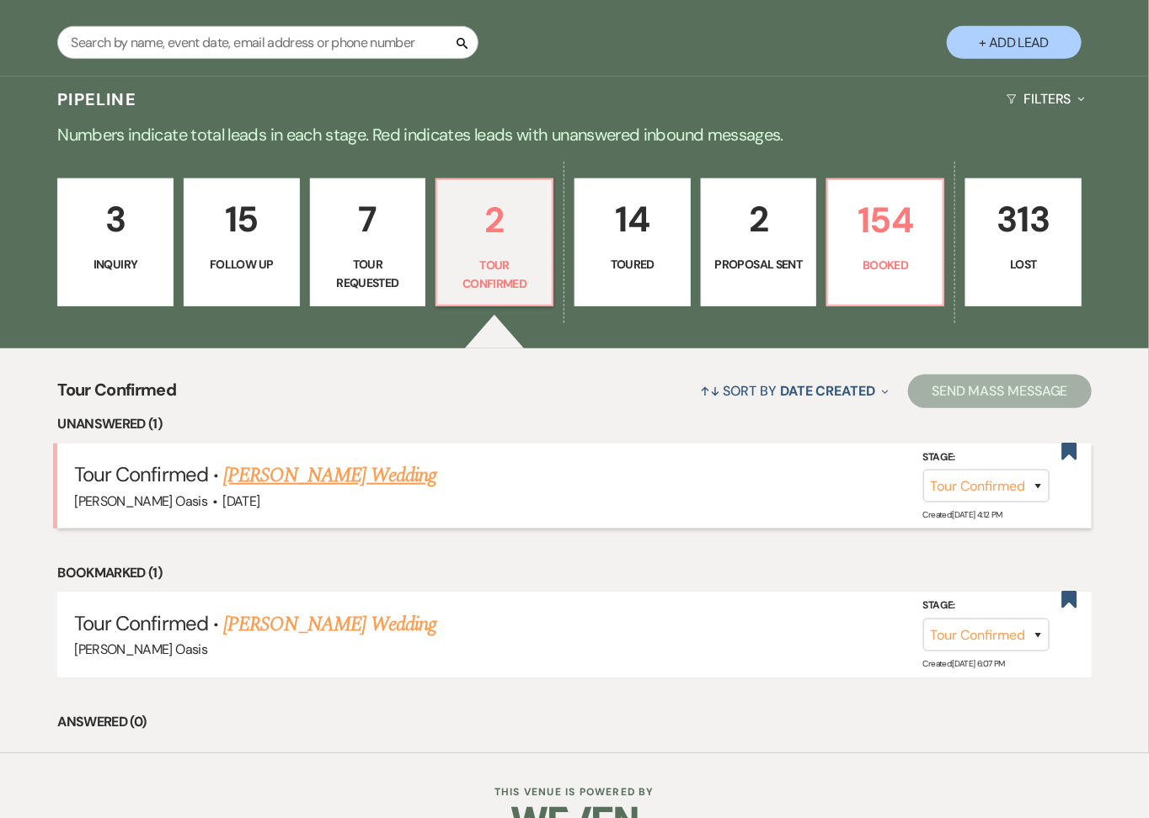
click at [369, 461] on link "[PERSON_NAME] Wedding" at bounding box center [329, 476] width 213 height 30
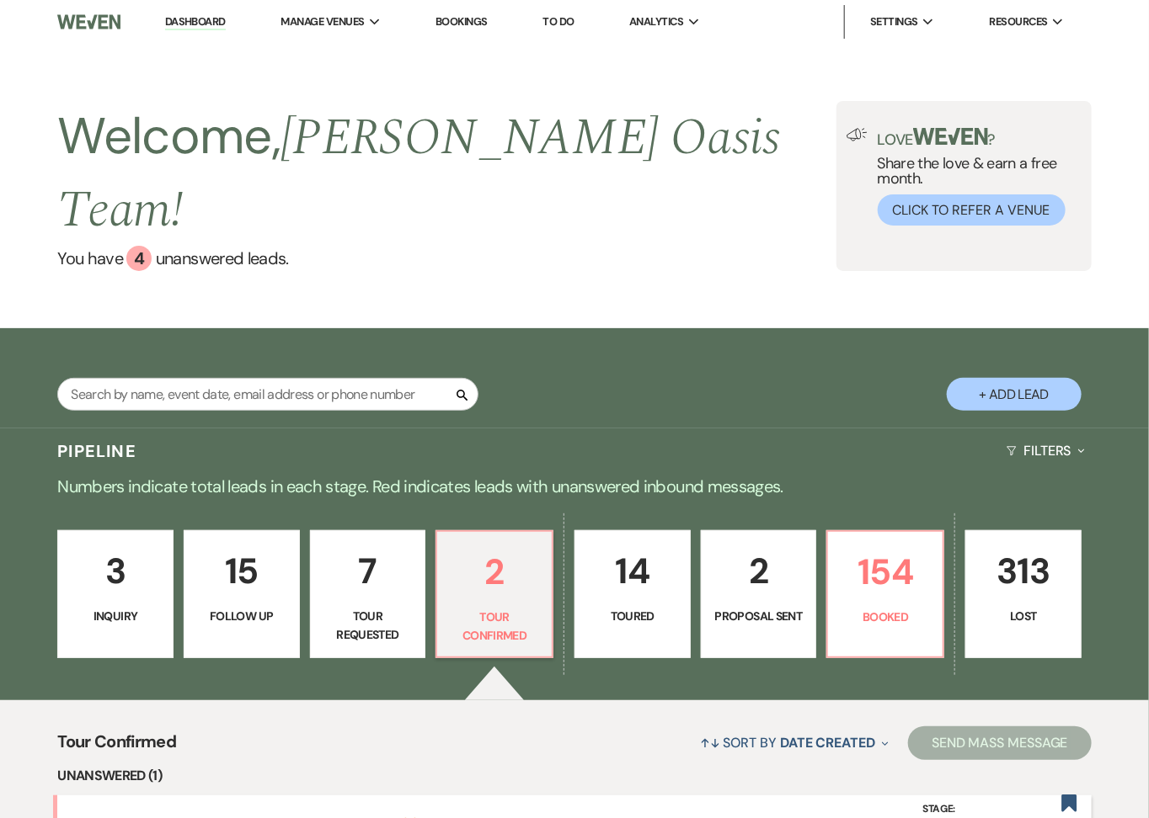
select select "4"
select select "5"
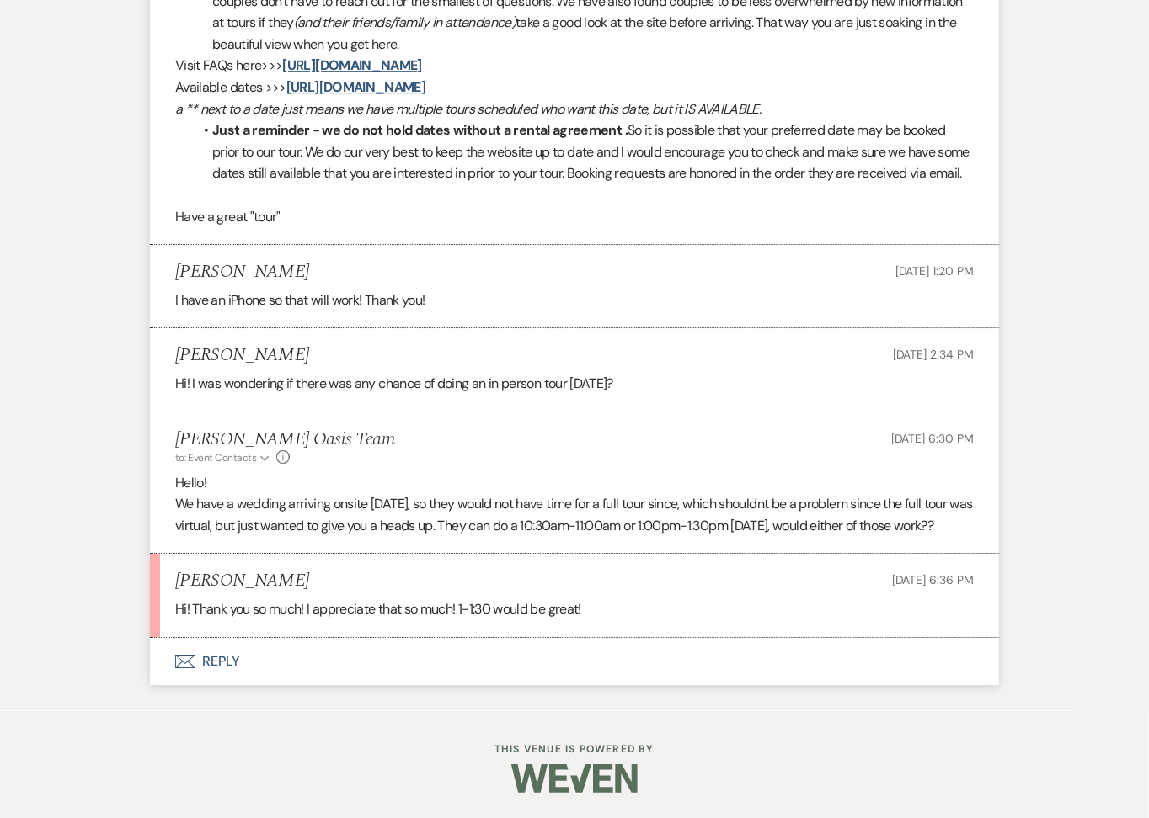
scroll to position [2143, 0]
click at [374, 659] on button "Envelope Reply" at bounding box center [574, 660] width 849 height 47
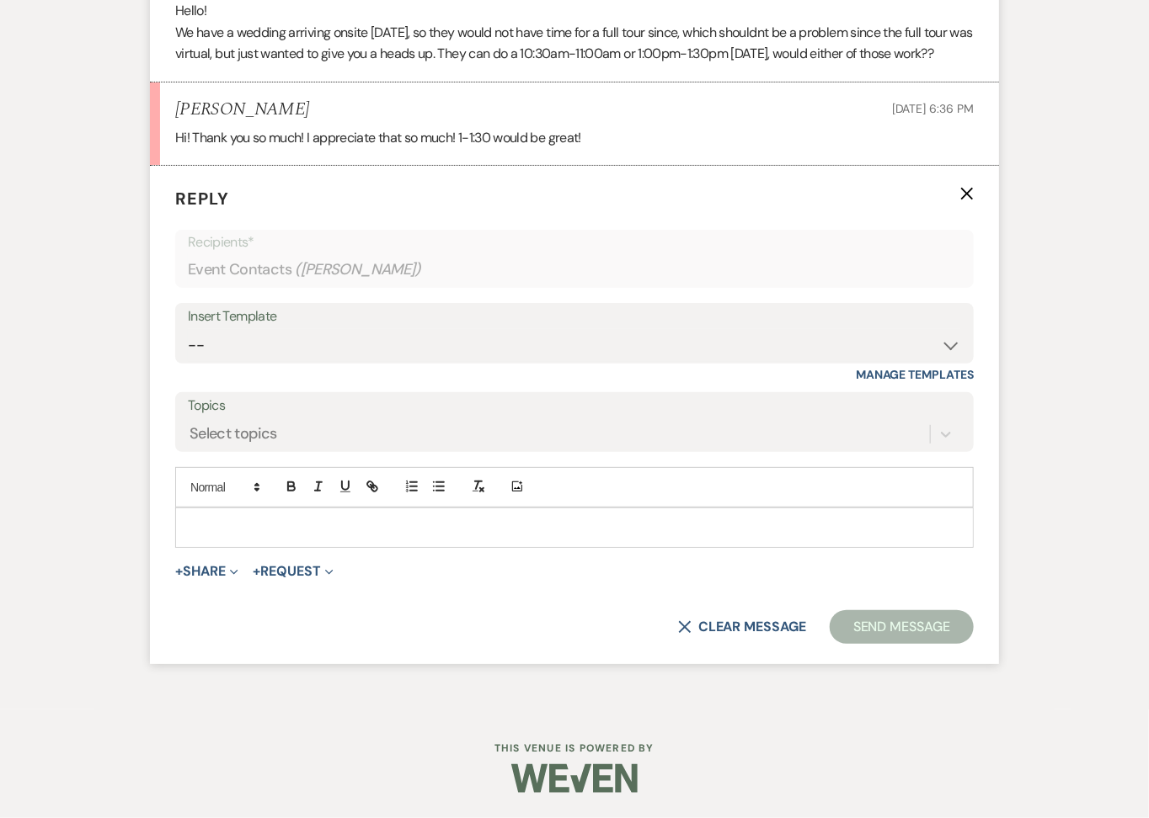
scroll to position [2612, 0]
click at [413, 539] on div at bounding box center [574, 528] width 797 height 39
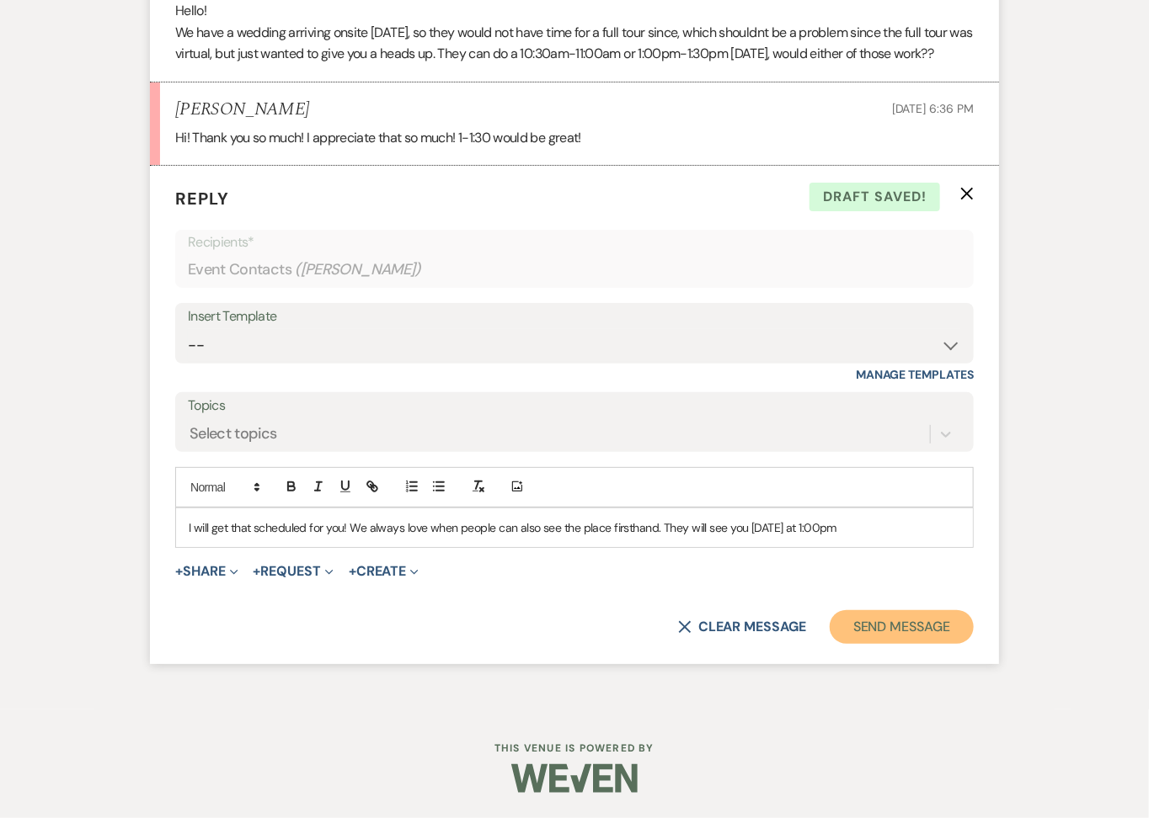
click at [896, 620] on button "Send Message" at bounding box center [901, 627] width 144 height 34
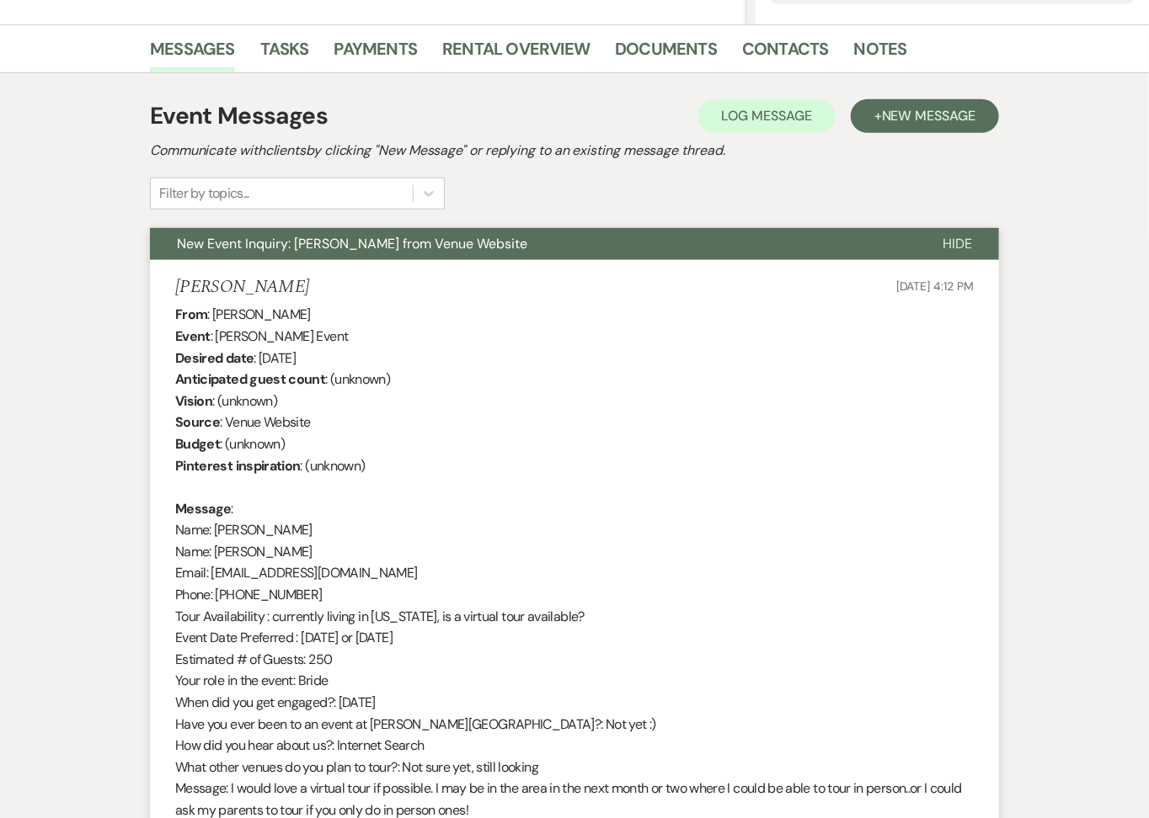
scroll to position [0, 0]
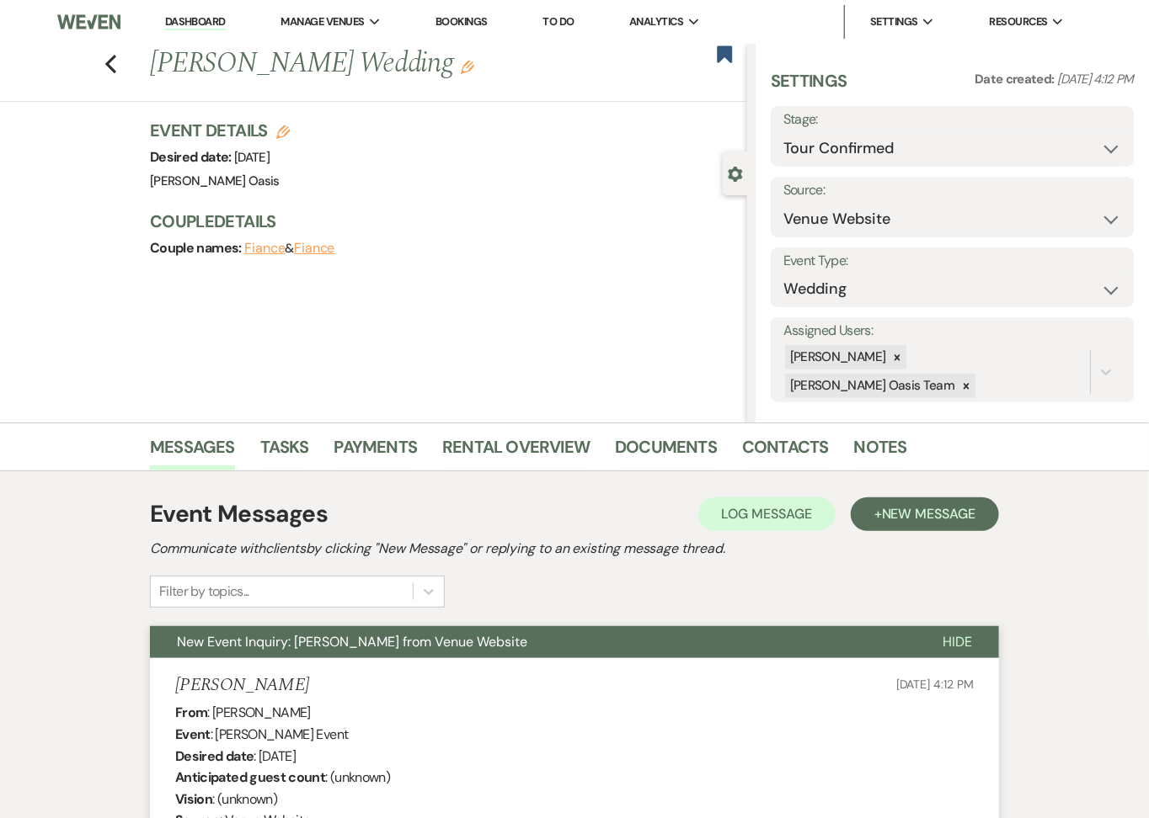
click at [204, 31] on li "Dashboard" at bounding box center [195, 22] width 77 height 34
click at [202, 23] on link "Dashboard" at bounding box center [195, 22] width 61 height 16
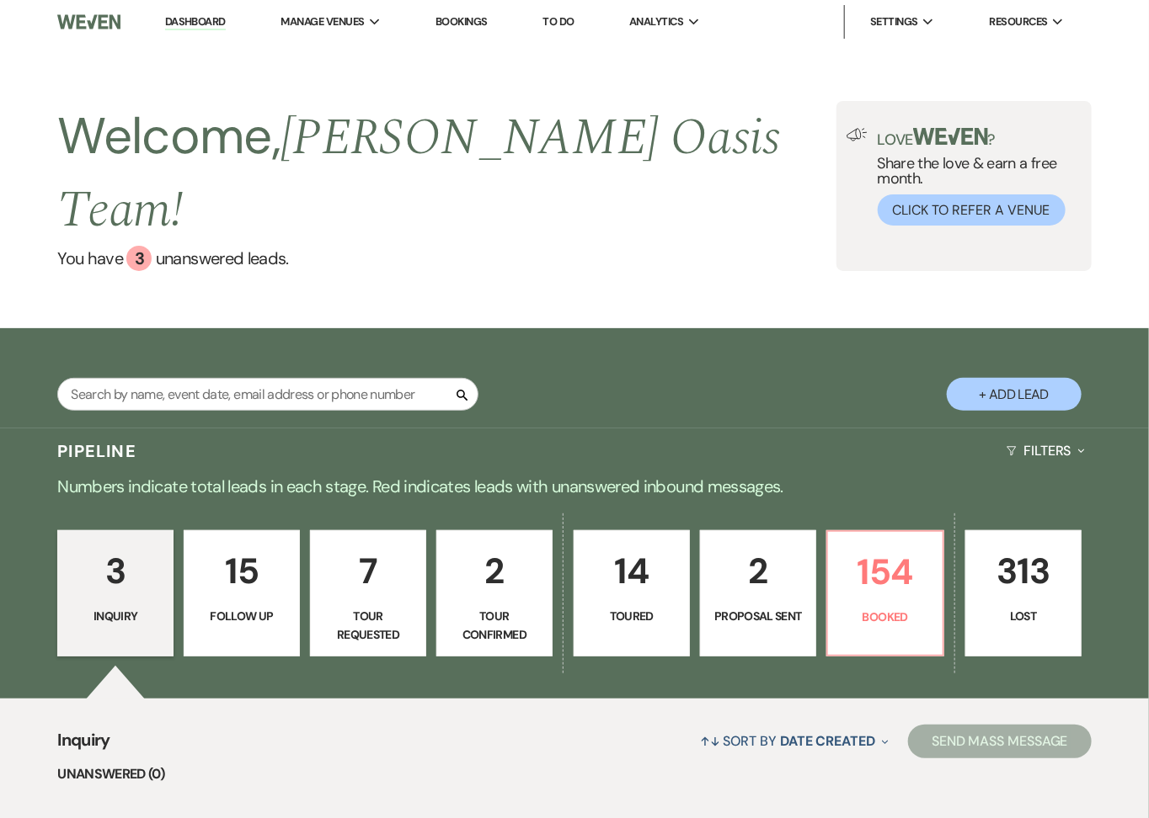
click at [486, 607] on p "Tour Confirmed" at bounding box center [494, 626] width 94 height 38
select select "4"
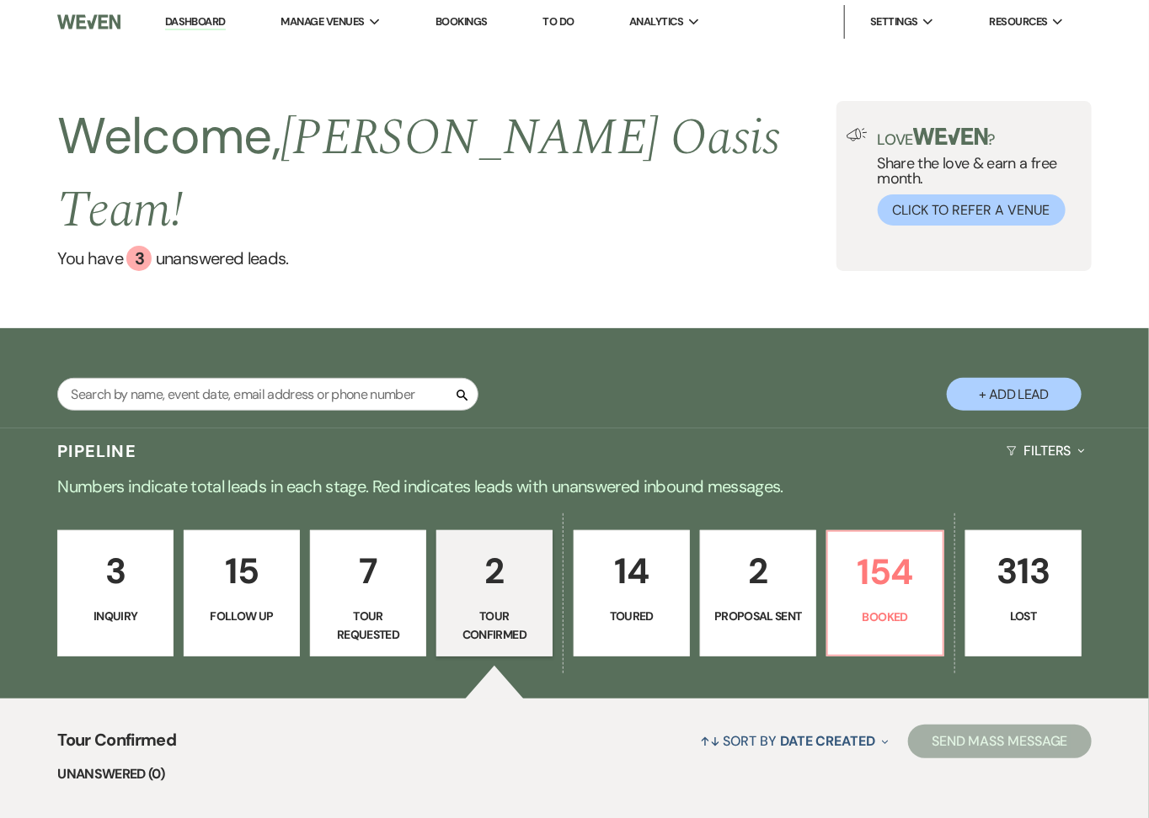
scroll to position [350, 0]
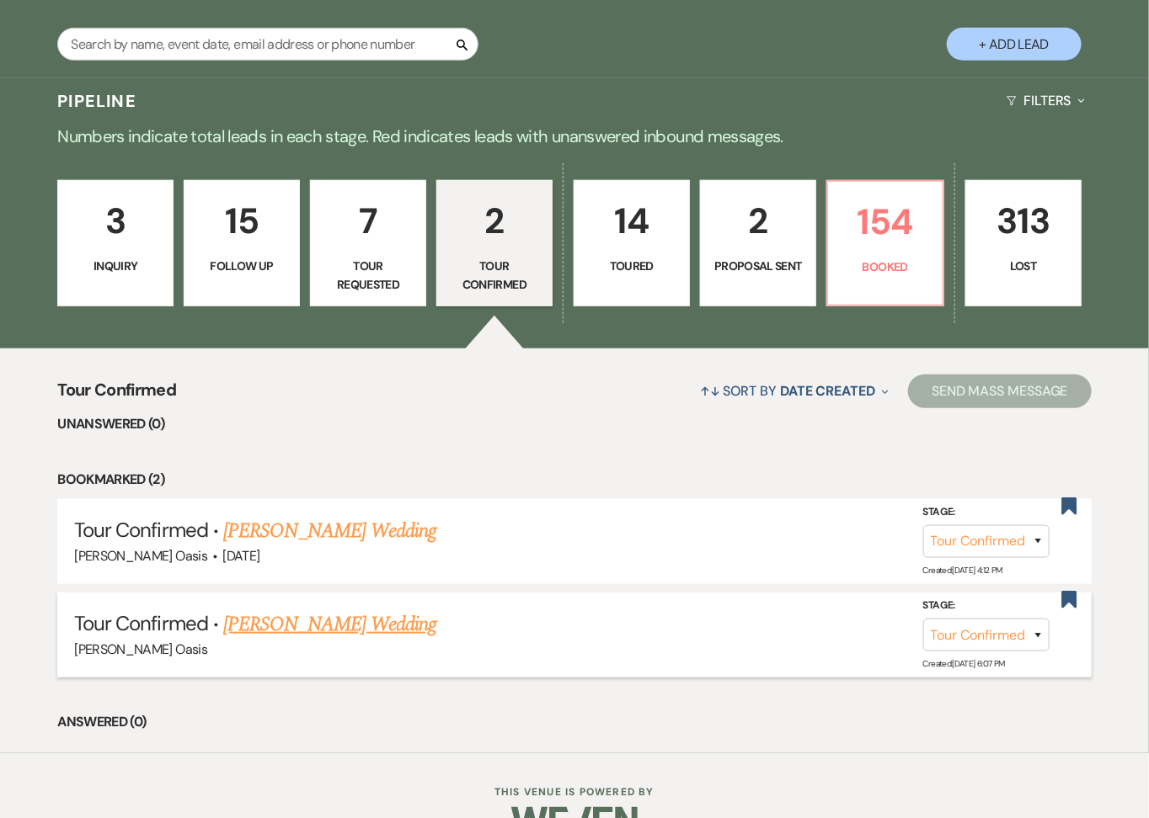
click at [356, 610] on link "[PERSON_NAME] Wedding" at bounding box center [329, 625] width 213 height 30
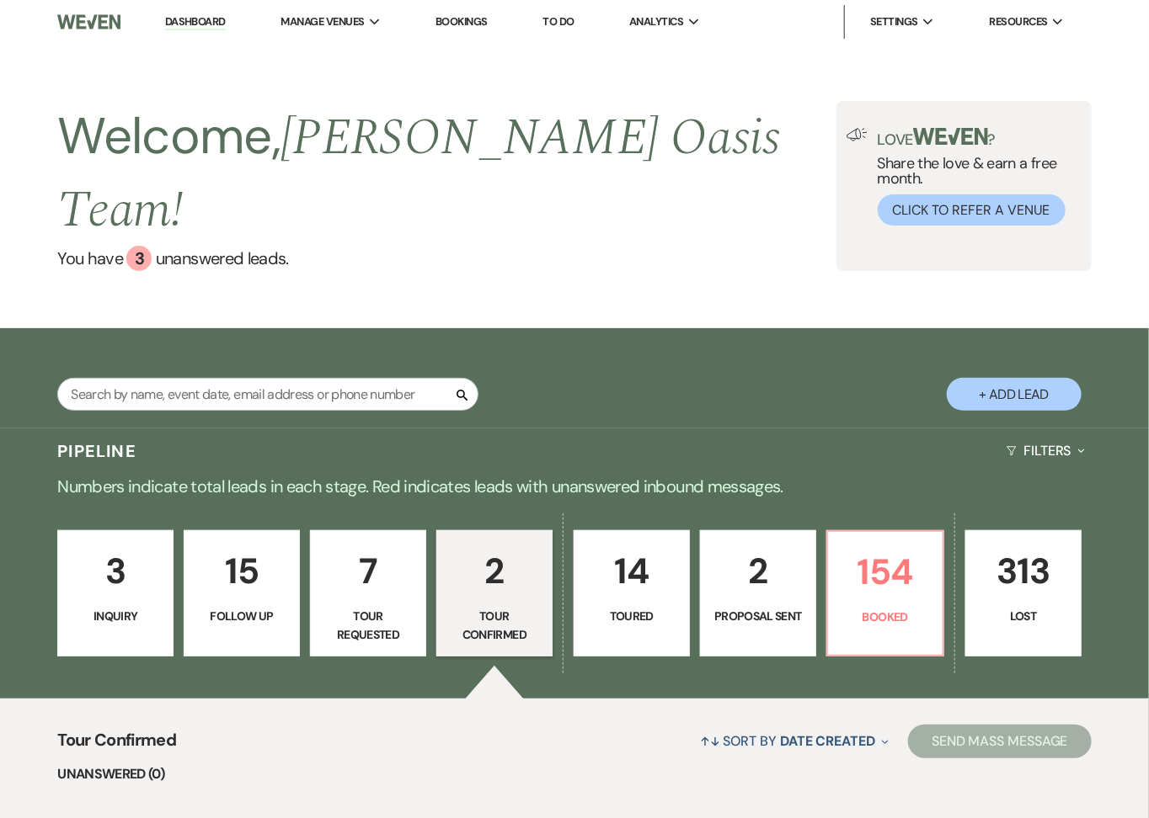
select select "4"
select select "5"
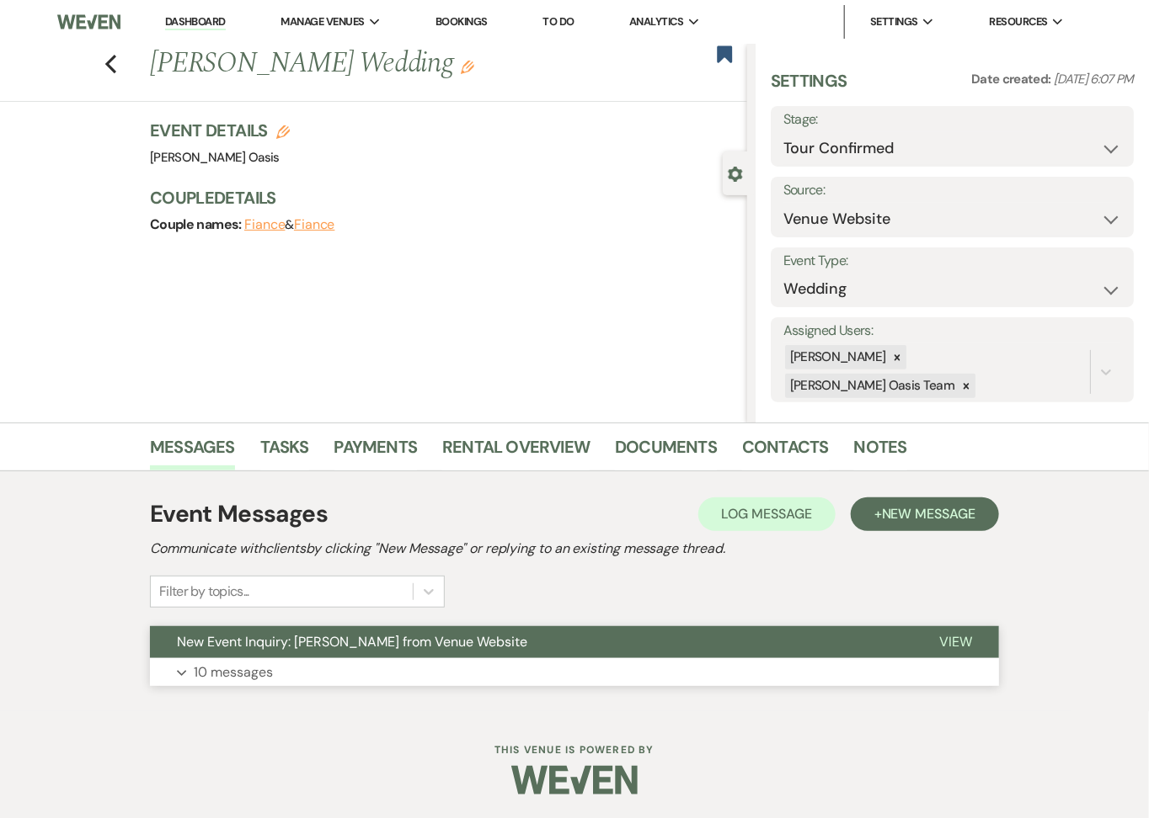
click at [368, 651] on button "New Event Inquiry: [PERSON_NAME] from Venue Website" at bounding box center [531, 642] width 762 height 32
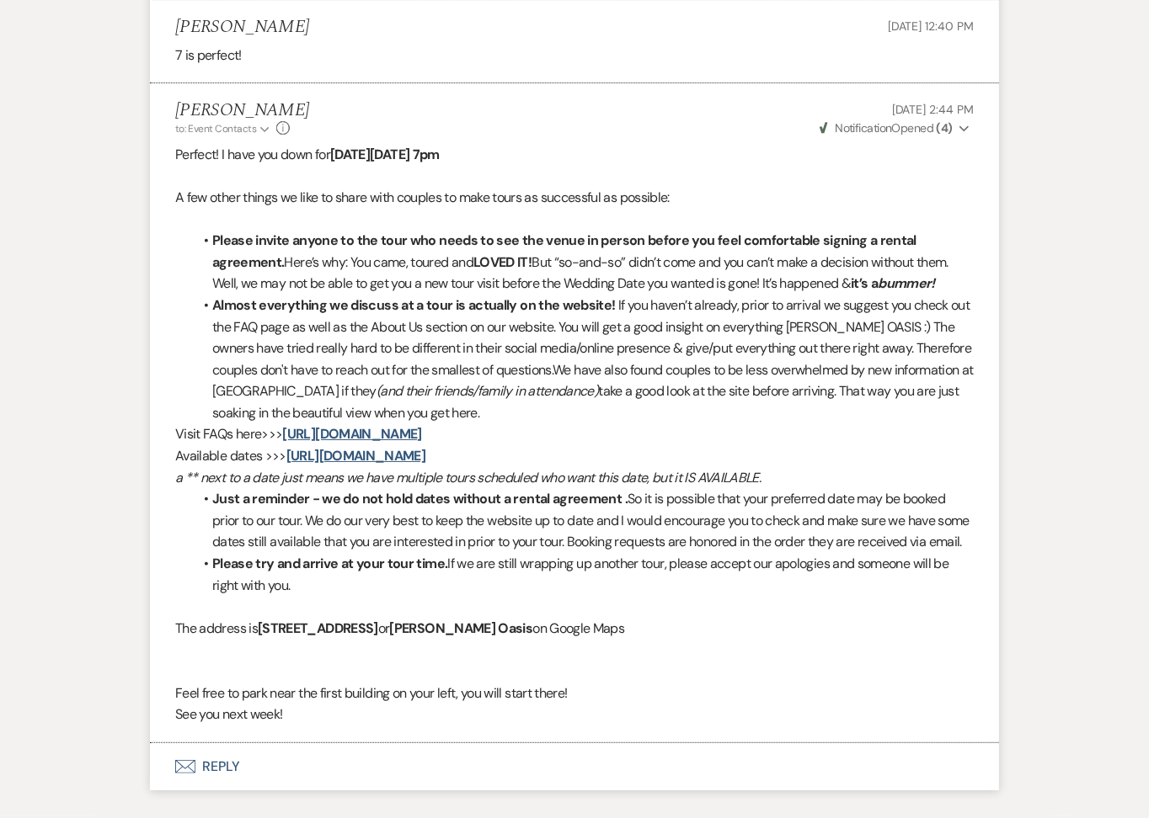
scroll to position [2460, 0]
